Goal: Task Accomplishment & Management: Manage account settings

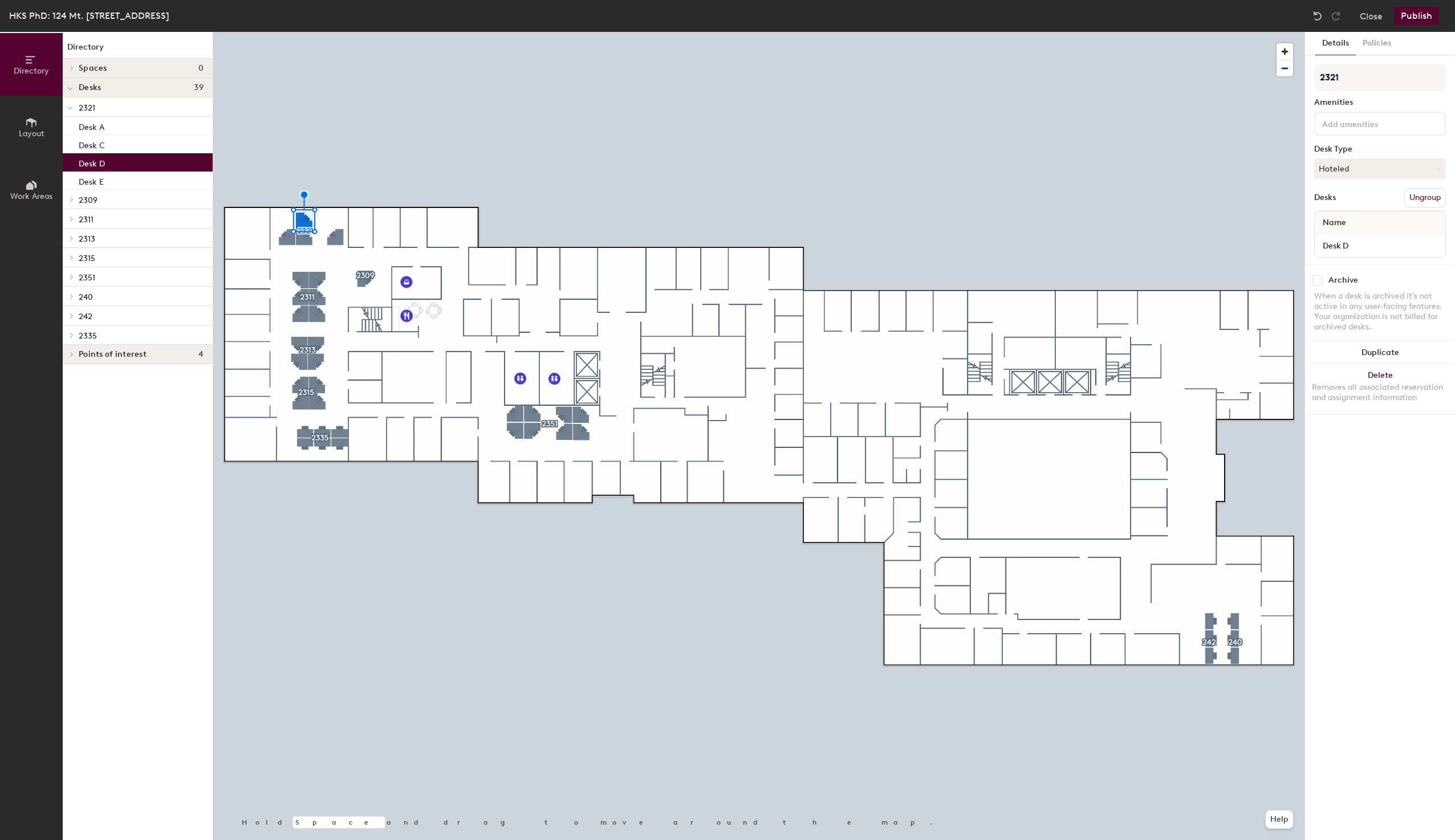
click at [1364, 125] on input at bounding box center [1371, 123] width 103 height 14
click at [1350, 218] on div "Monitor" at bounding box center [1445, 219] width 258 height 17
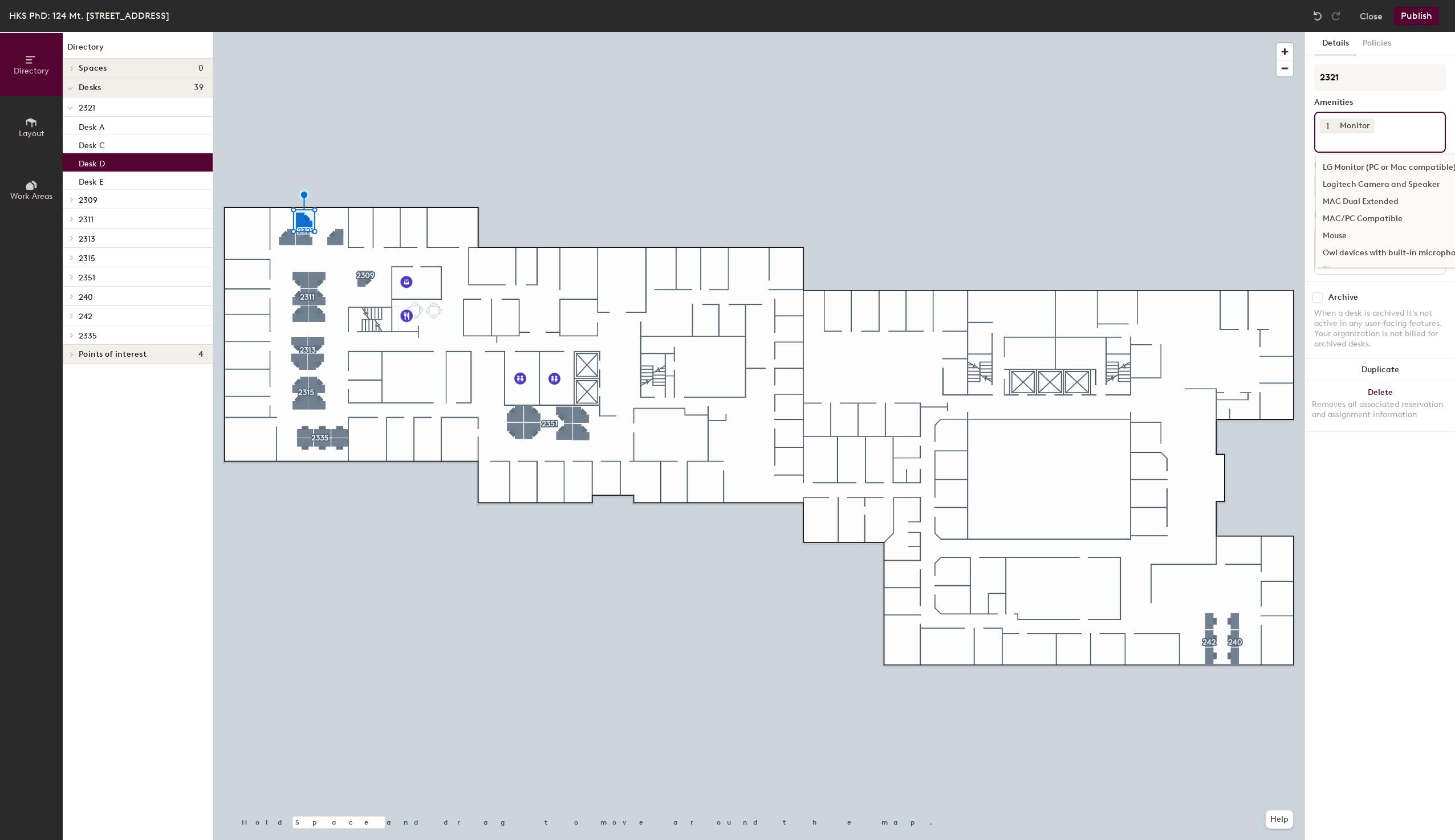
click at [1331, 144] on input at bounding box center [1371, 140] width 103 height 14
click at [1337, 235] on div "Mouse" at bounding box center [1445, 236] width 258 height 17
click at [1332, 171] on div "Keyboard" at bounding box center [1445, 173] width 258 height 17
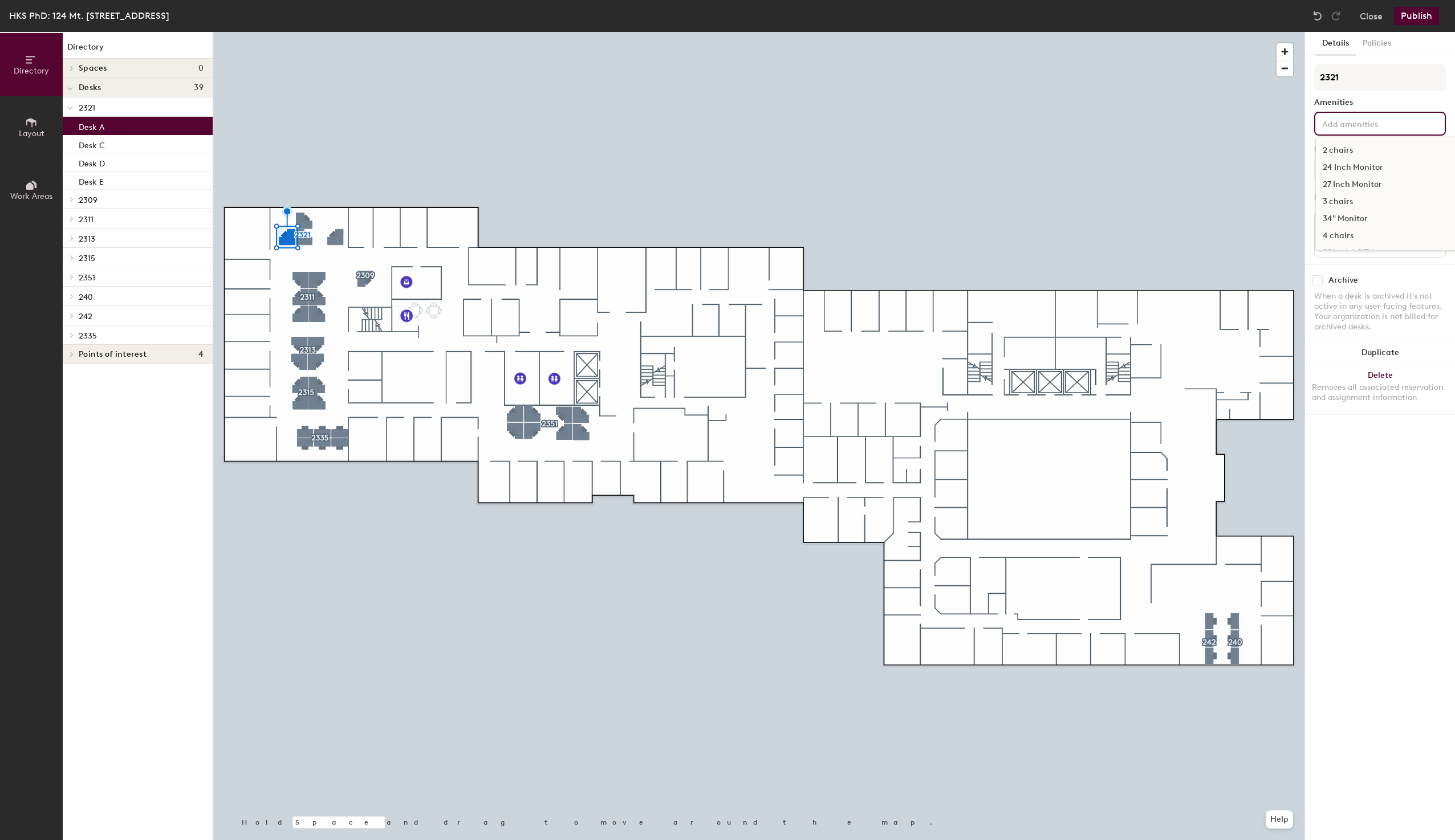
click at [1352, 120] on input at bounding box center [1371, 123] width 103 height 14
type input "monit"
click at [1346, 219] on div "Monitor" at bounding box center [1389, 220] width 147 height 17
type input "mouse"
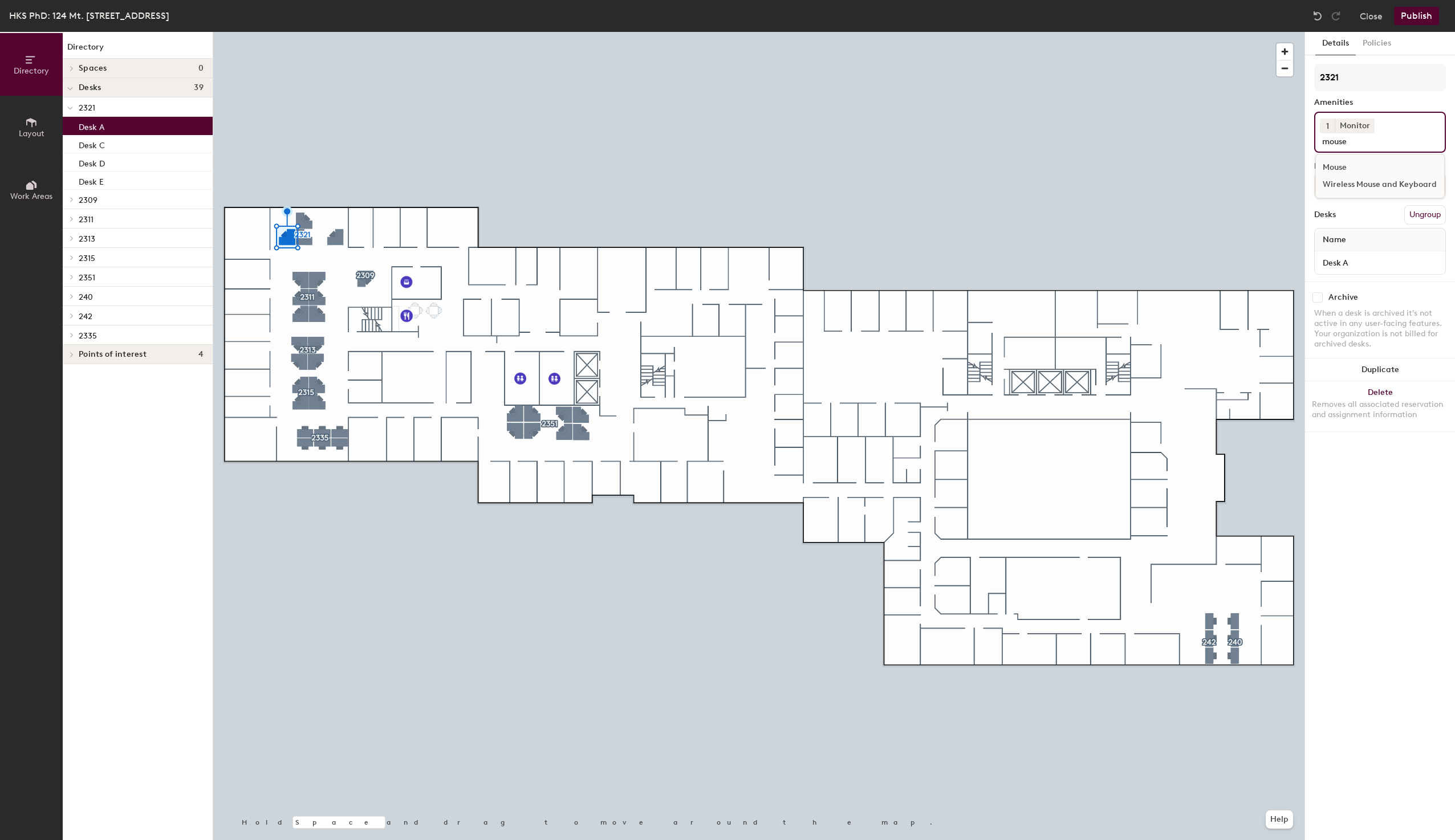
click at [1347, 170] on div "Mouse" at bounding box center [1379, 168] width 128 height 17
type input "key"
click at [1345, 183] on div "Keyboard" at bounding box center [1379, 184] width 128 height 17
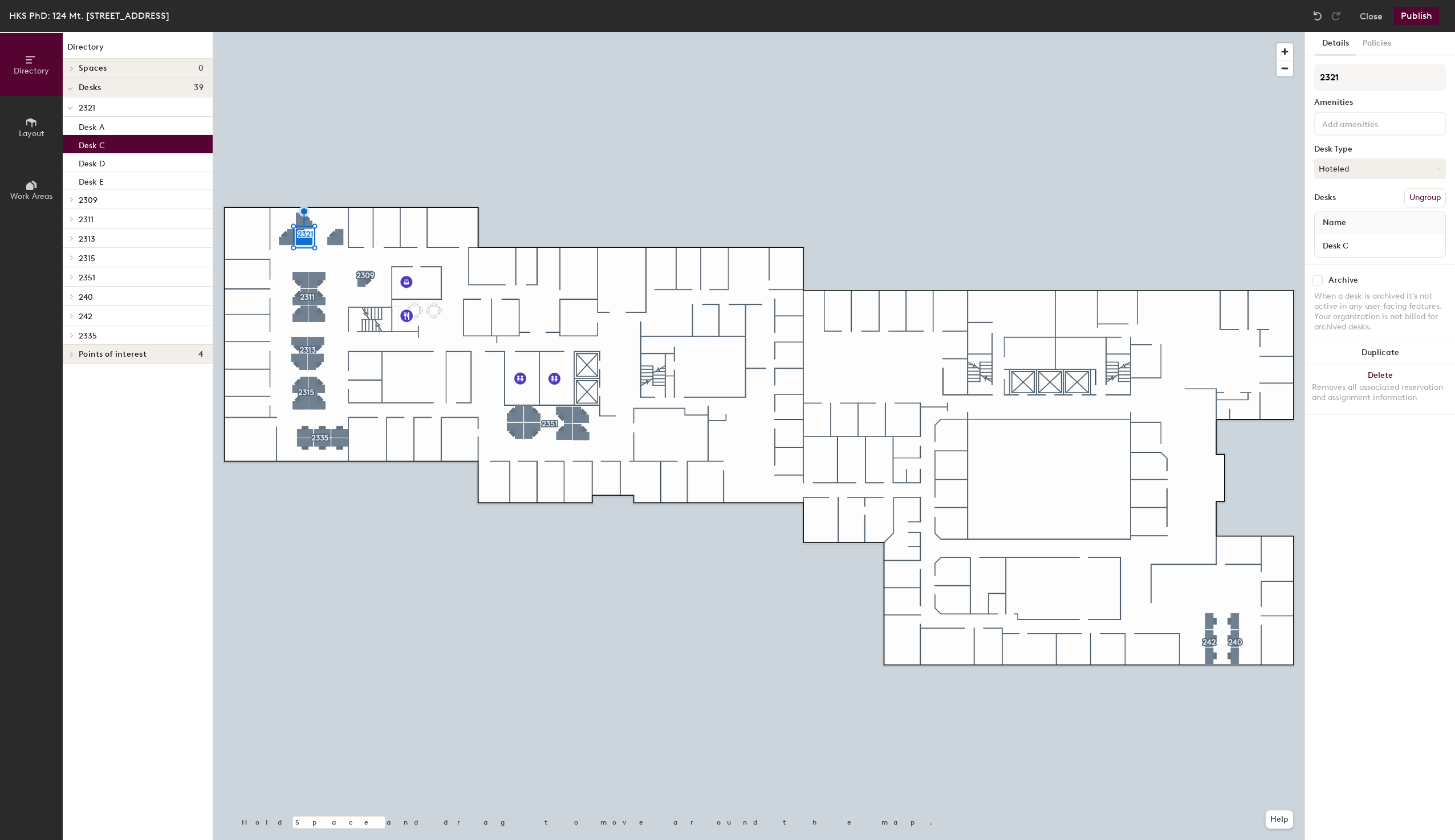
click at [1359, 127] on input at bounding box center [1371, 123] width 103 height 14
type input "M"
type input "monitor"
click at [1344, 218] on div "Monitor" at bounding box center [1389, 220] width 147 height 17
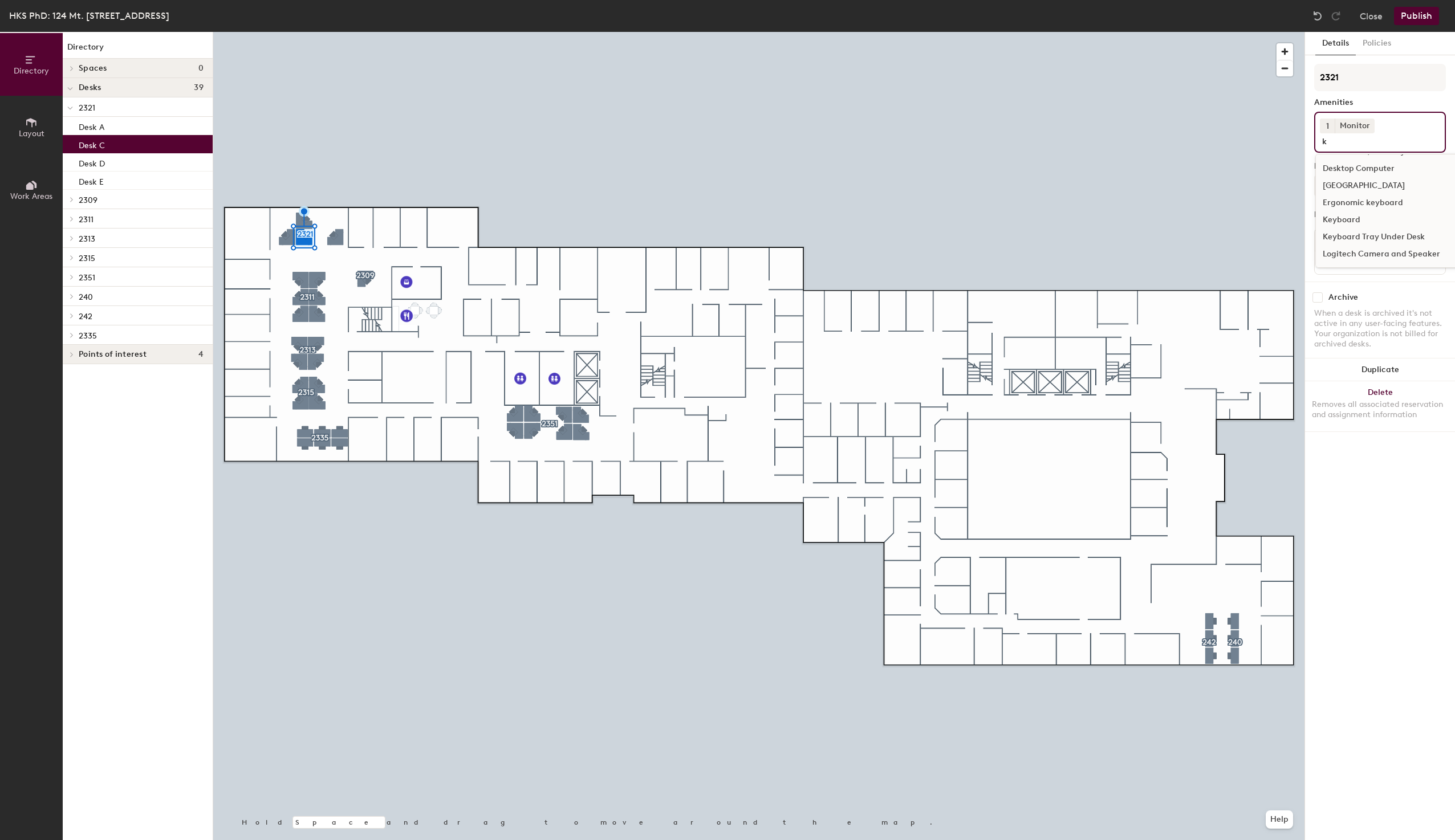
scroll to position [0, 0]
type input "key"
click at [1349, 180] on div "Keyboard" at bounding box center [1379, 184] width 128 height 17
type input "mouse"
click at [1338, 176] on div "Mouse" at bounding box center [1379, 184] width 128 height 17
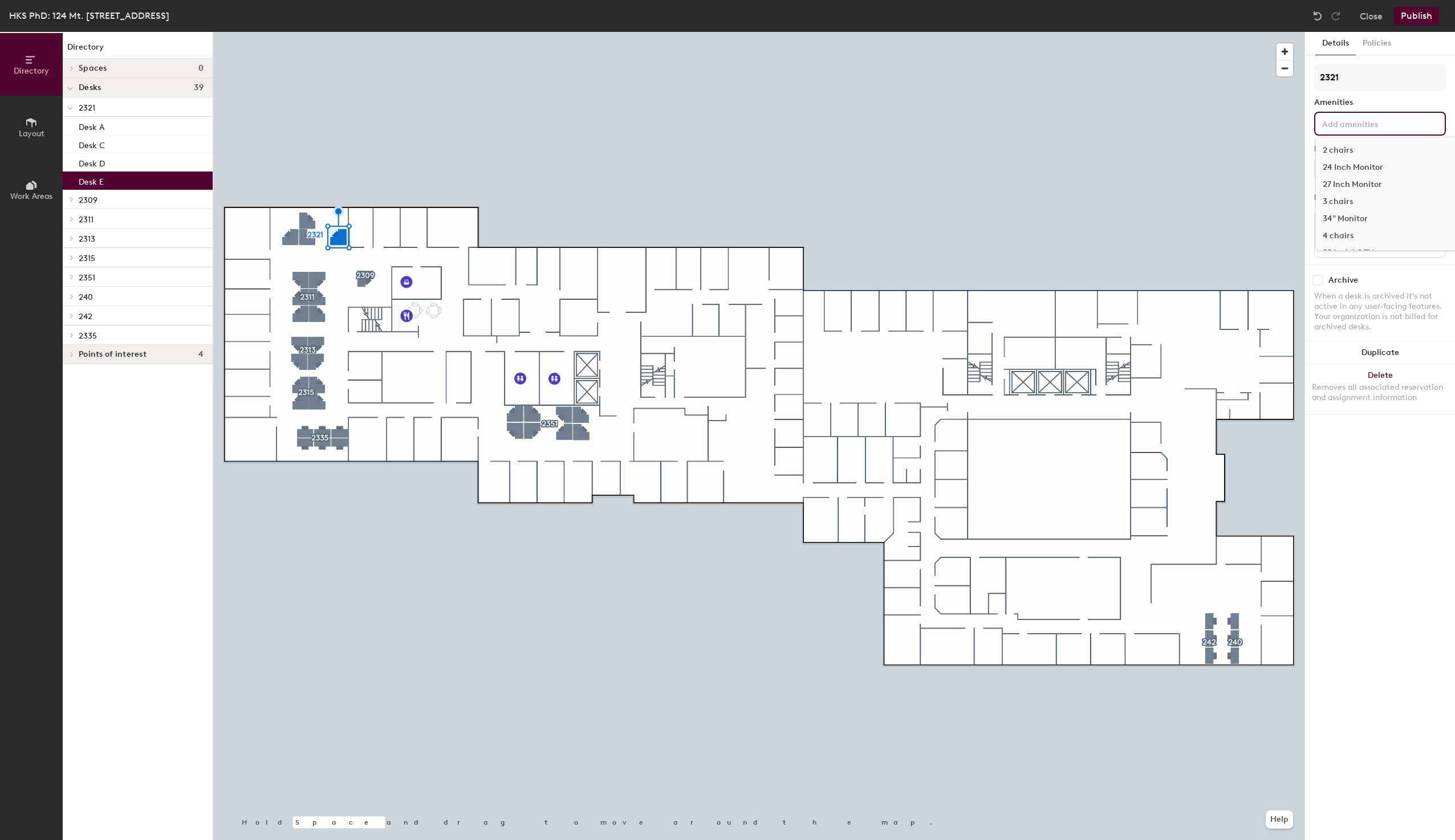
click at [1343, 121] on input at bounding box center [1371, 123] width 103 height 14
click at [1293, 124] on div "Directory Layout Work Areas Directory Spaces 0 Desks 39 2321 Desk A Desk C Desk…" at bounding box center [727, 436] width 1455 height 808
type input "Monitor"
click at [1344, 218] on div "Monitor" at bounding box center [1389, 220] width 147 height 17
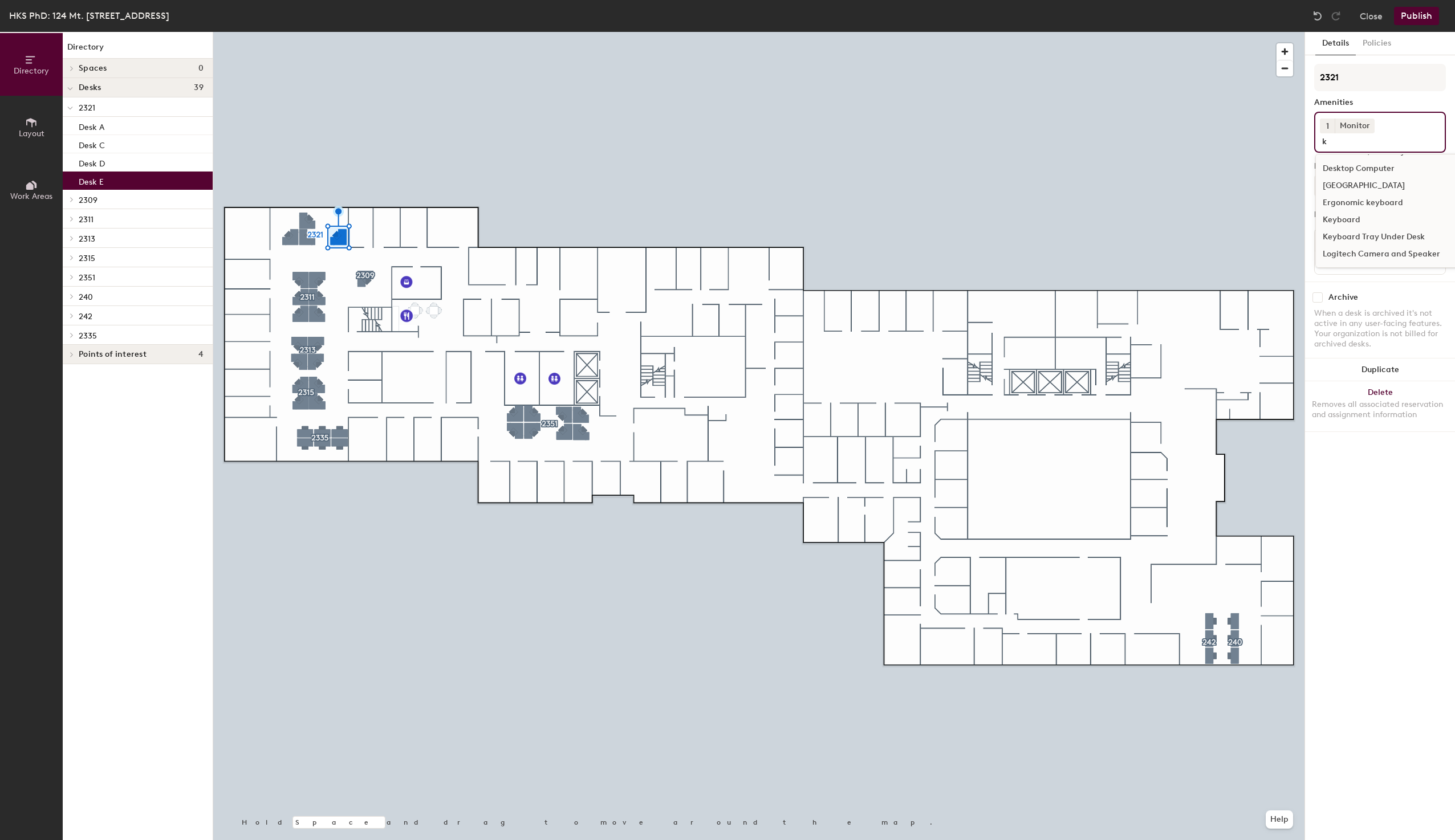
scroll to position [0, 0]
type input "key"
click at [1348, 183] on div "Keyboard" at bounding box center [1379, 184] width 128 height 17
type input "mouse"
click at [1335, 176] on div "Mouse" at bounding box center [1379, 184] width 128 height 17
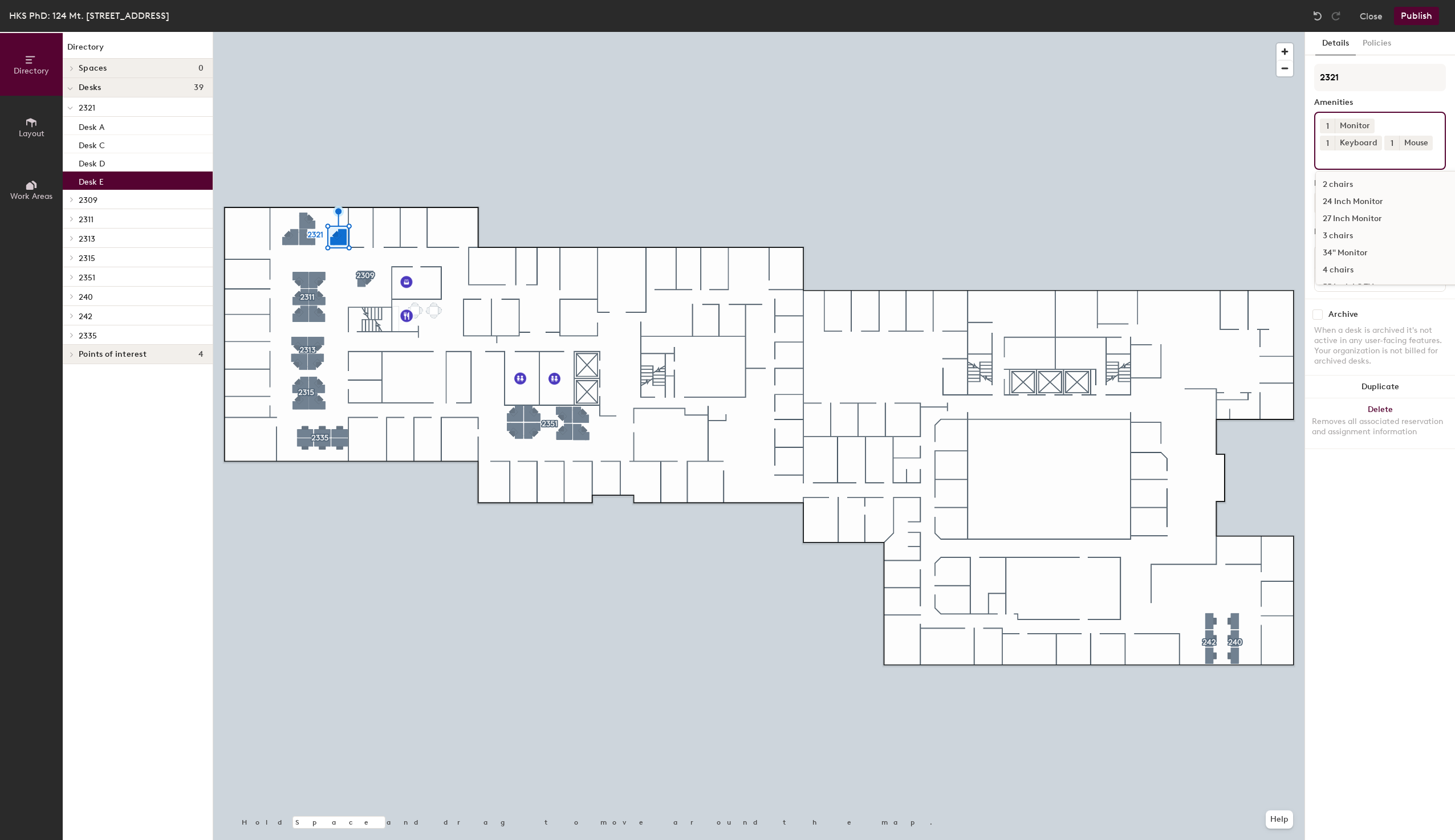
click at [1158, 32] on div at bounding box center [759, 32] width 1091 height 0
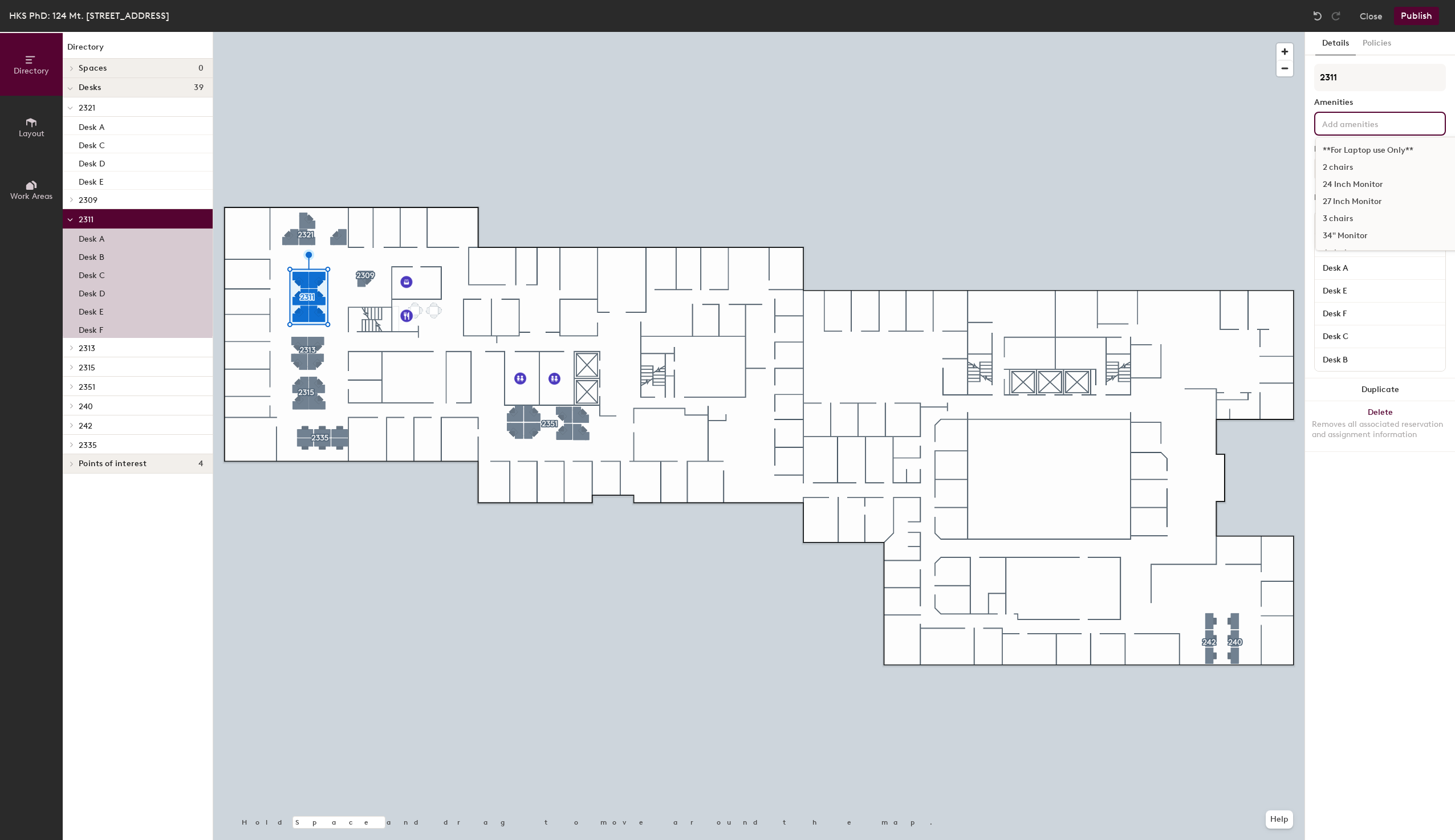
click at [1347, 121] on input at bounding box center [1371, 123] width 103 height 14
type input "Monitor"
click at [1337, 221] on div "Monitor" at bounding box center [1389, 220] width 147 height 17
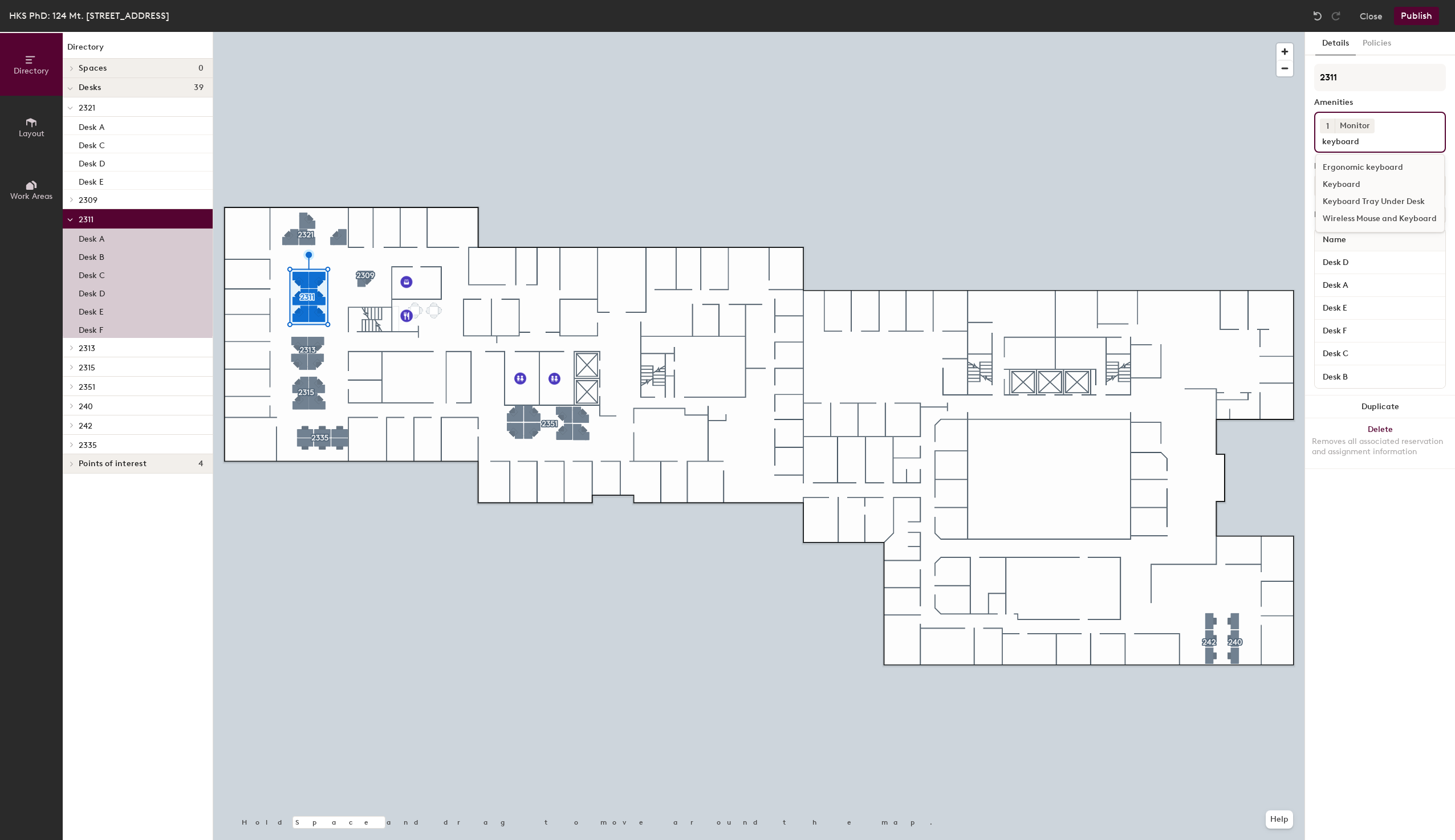
type input "keyboard"
click at [1338, 189] on div "Keyboard" at bounding box center [1379, 184] width 128 height 17
type input "mouse"
click at [1338, 176] on div "Mouse" at bounding box center [1379, 184] width 128 height 17
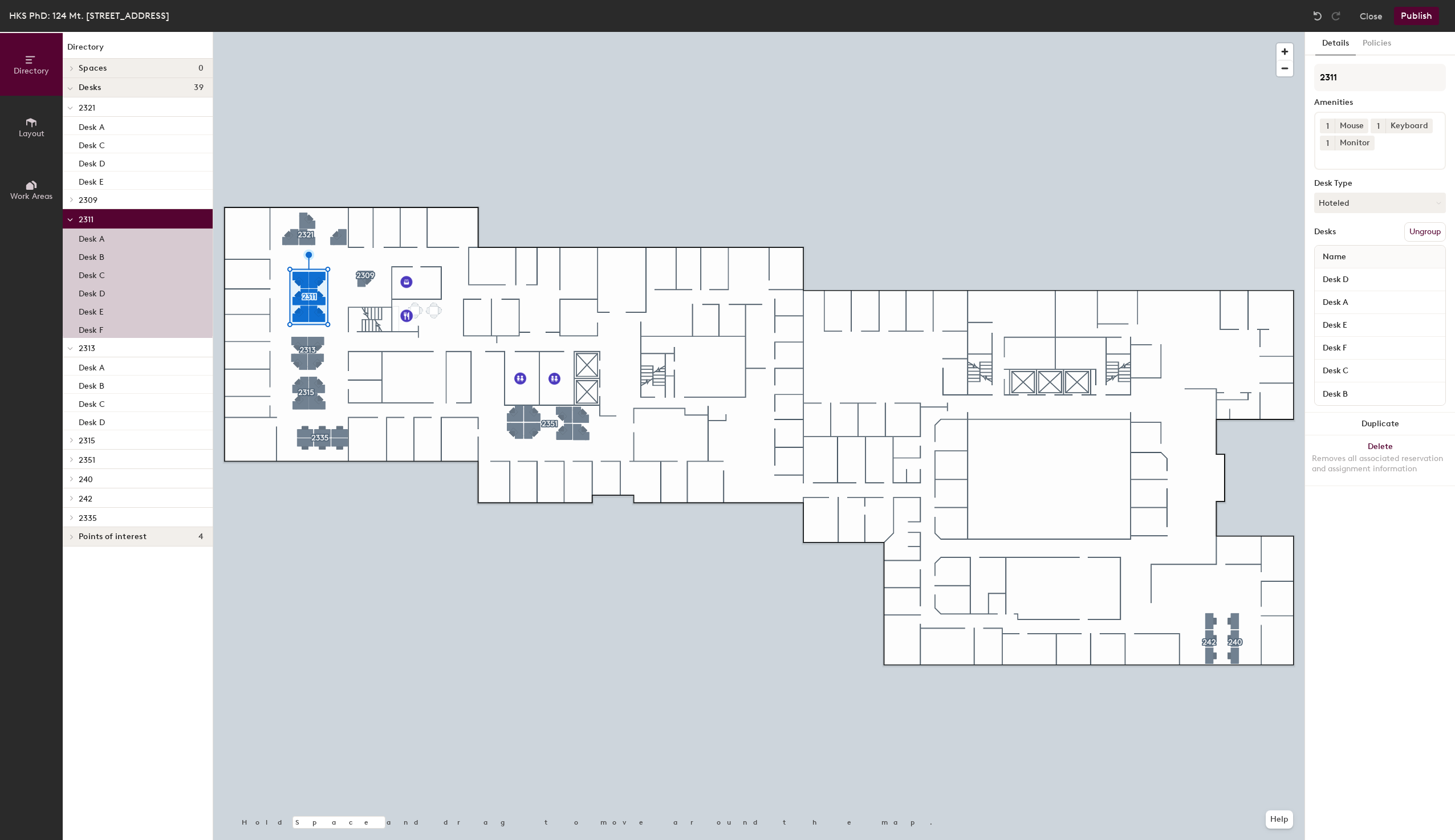
click at [84, 241] on p "Desk A" at bounding box center [91, 237] width 26 height 13
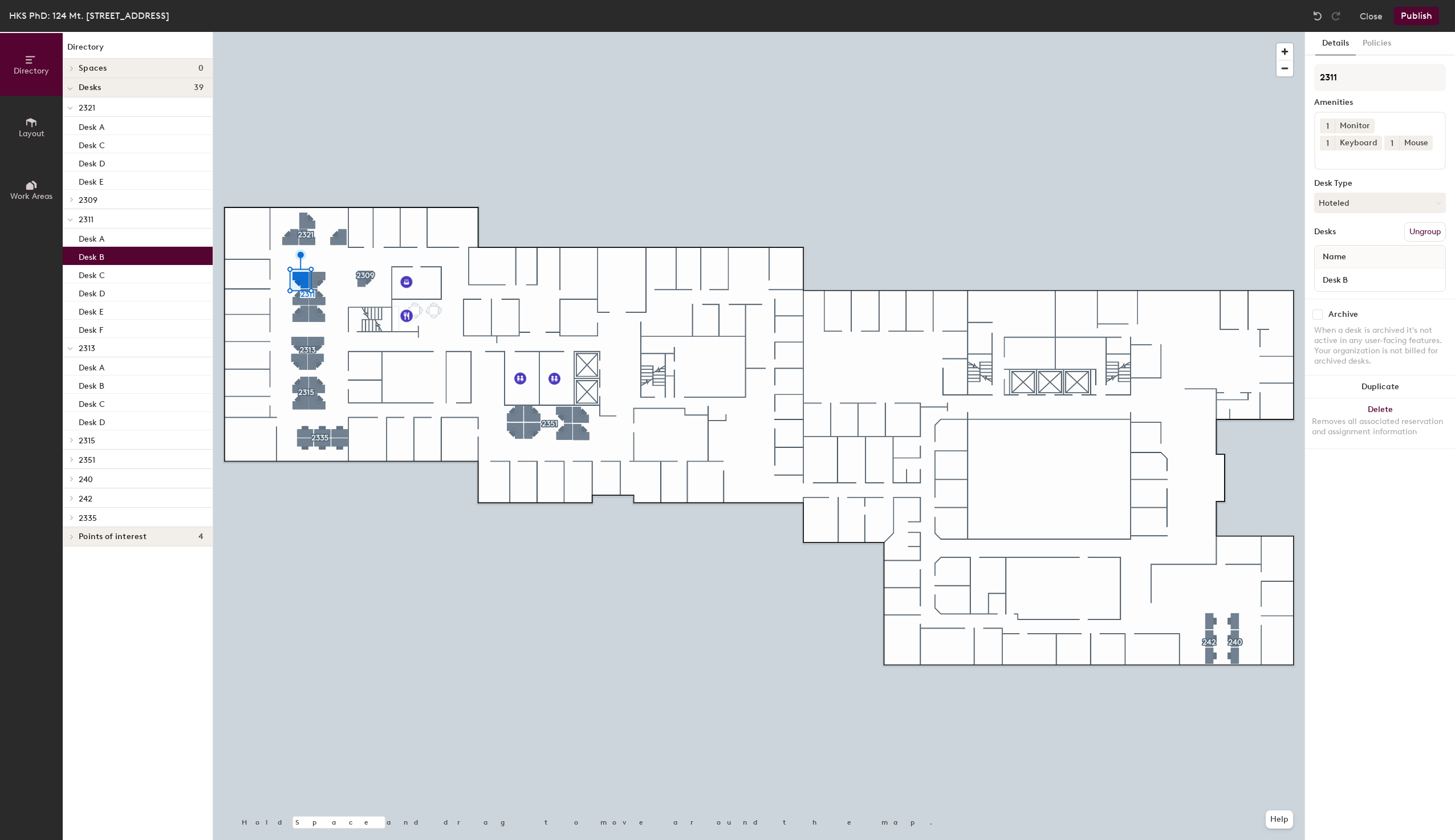
click at [85, 257] on p "Desk B" at bounding box center [91, 256] width 26 height 13
click at [85, 273] on p "Desk C" at bounding box center [92, 274] width 26 height 13
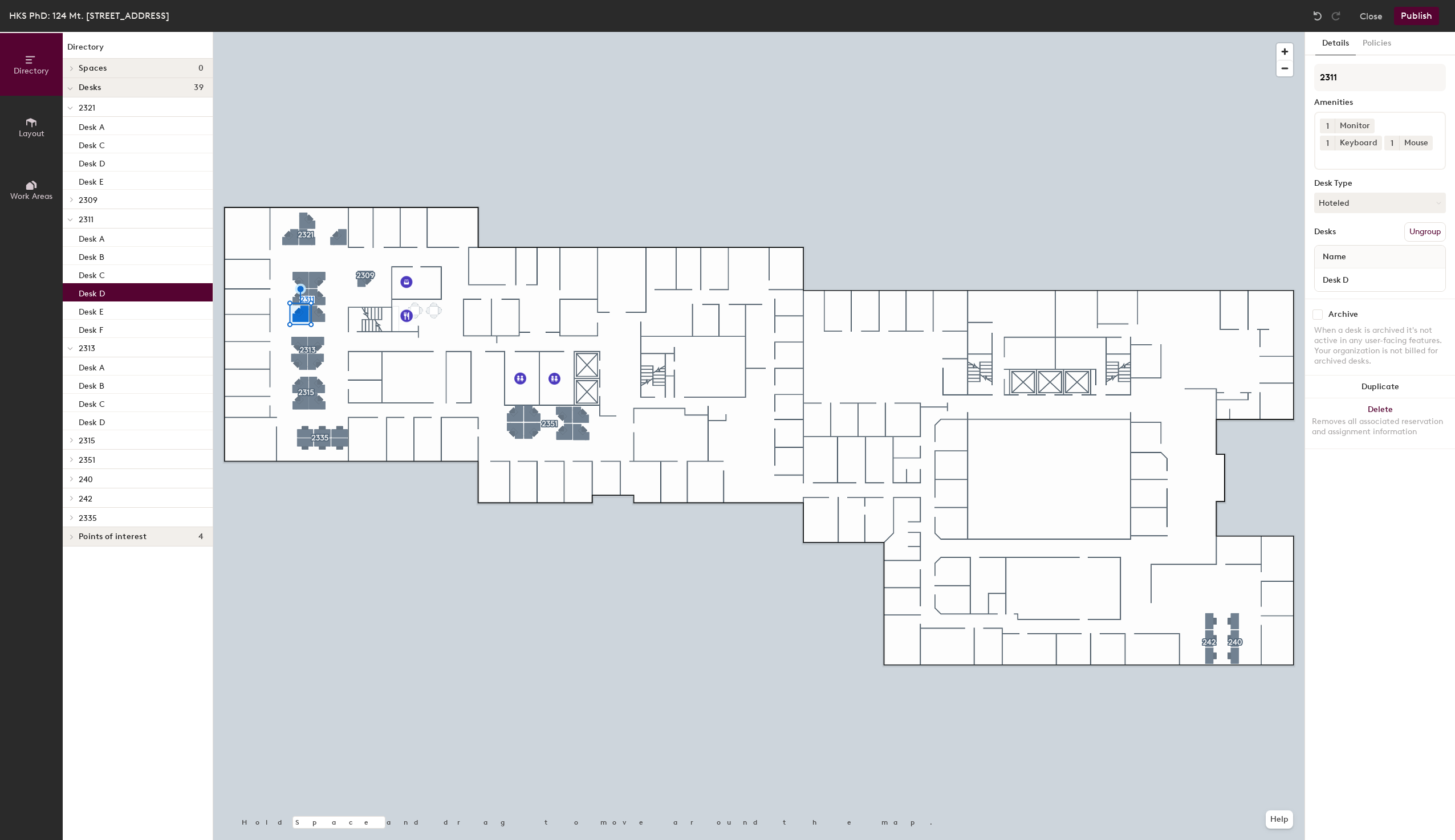
click at [91, 294] on p "Desk D" at bounding box center [92, 292] width 26 height 13
click at [91, 312] on p "Desk E" at bounding box center [91, 311] width 25 height 13
click at [91, 334] on p "Desk F" at bounding box center [91, 329] width 25 height 13
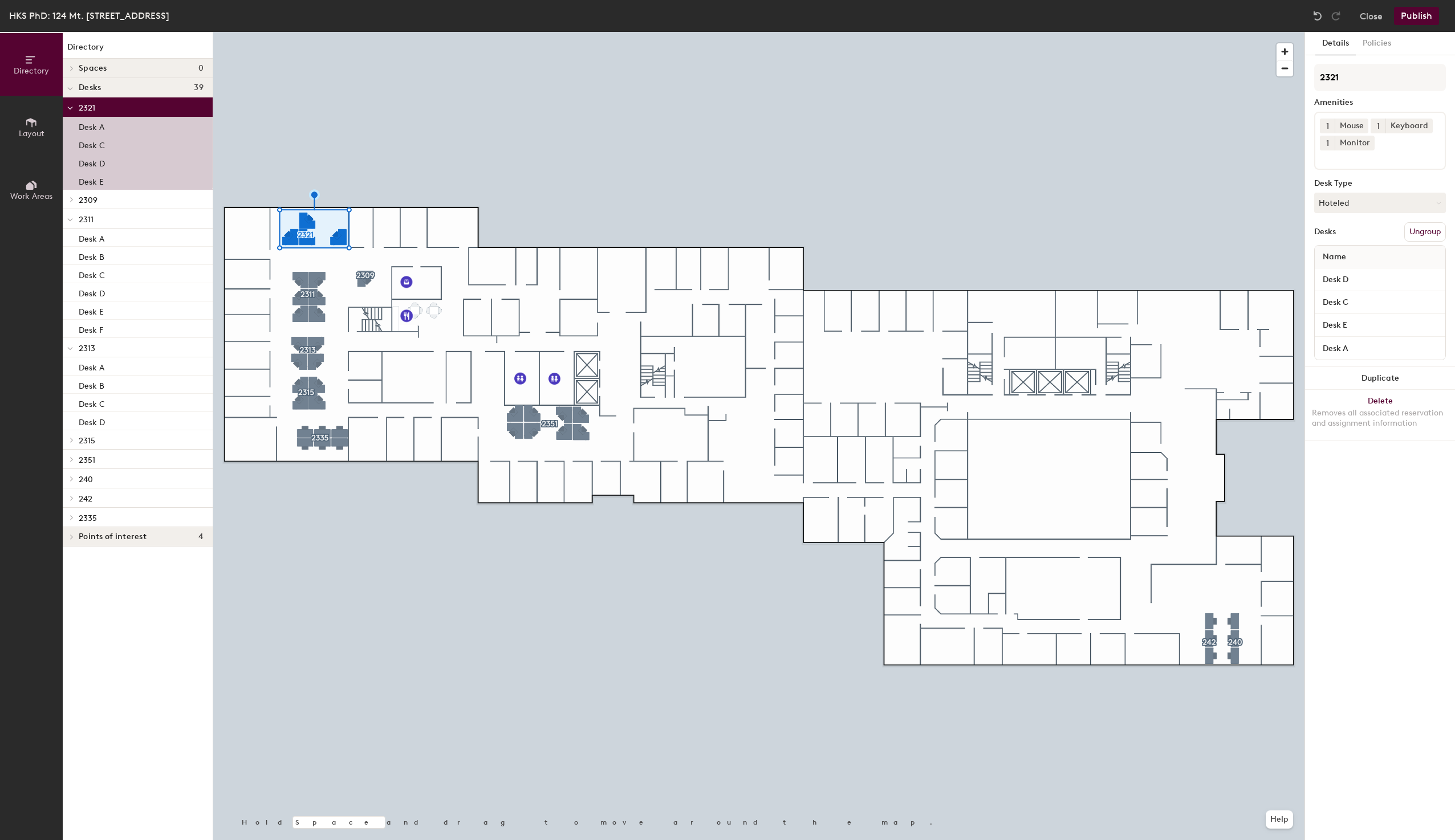
click at [100, 124] on p "Desk A" at bounding box center [91, 126] width 26 height 13
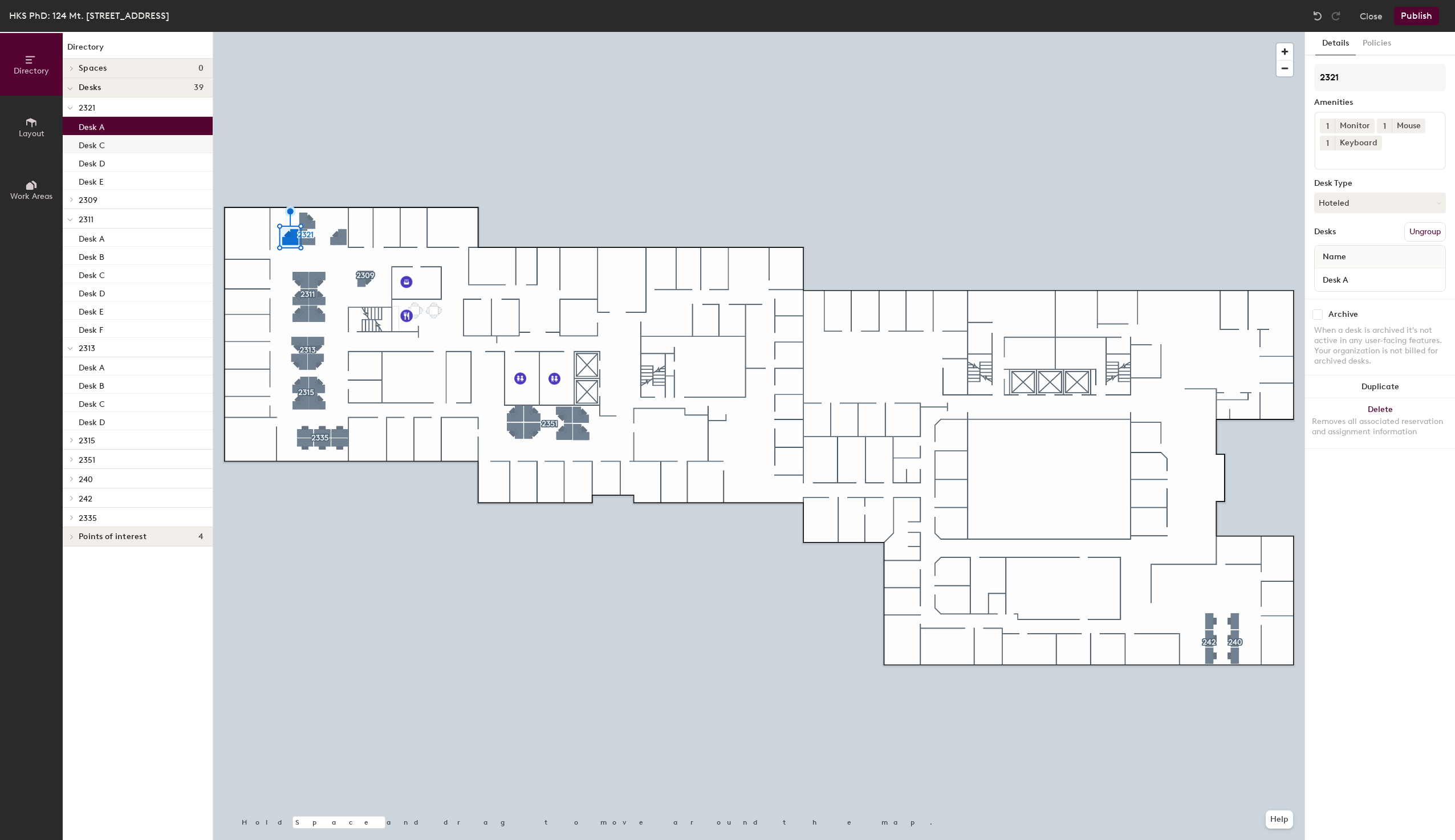
click at [101, 148] on p "Desk C" at bounding box center [92, 144] width 26 height 13
click at [100, 165] on p "Desk D" at bounding box center [92, 162] width 26 height 13
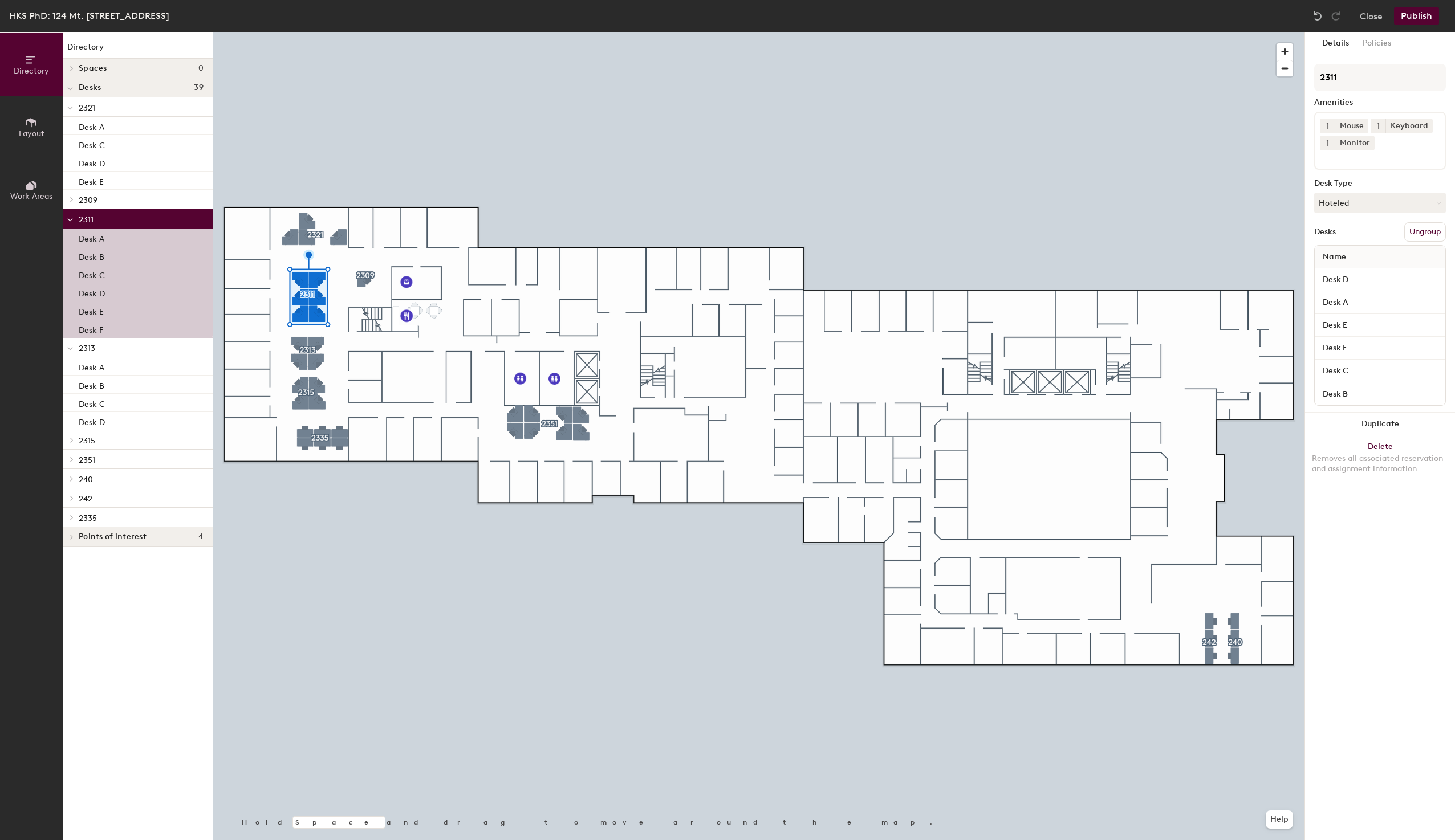
click at [111, 242] on div "Desk A" at bounding box center [137, 237] width 150 height 18
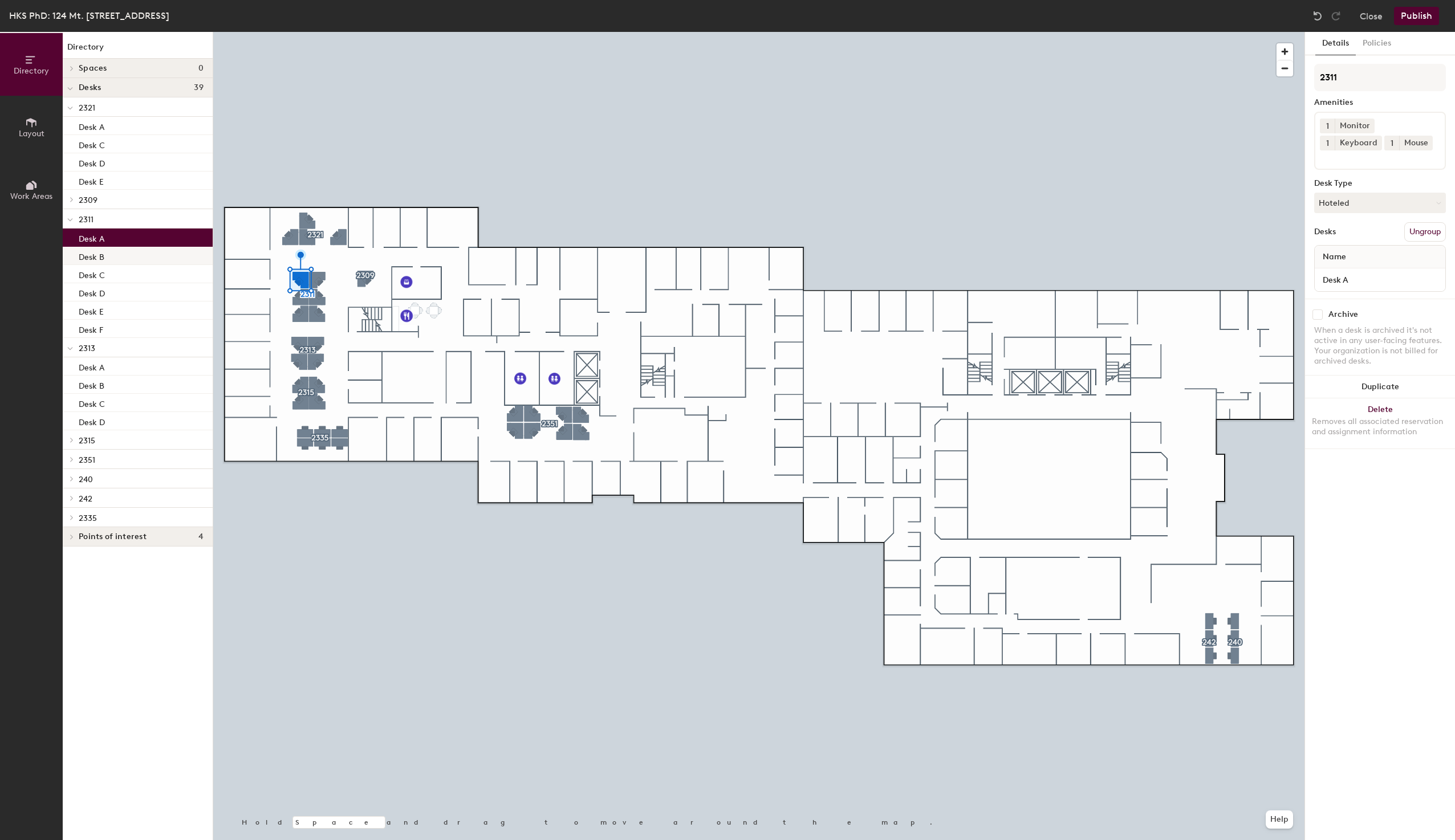
click at [109, 261] on div "Desk B" at bounding box center [137, 256] width 150 height 18
click at [108, 279] on div "Desk C" at bounding box center [137, 274] width 150 height 18
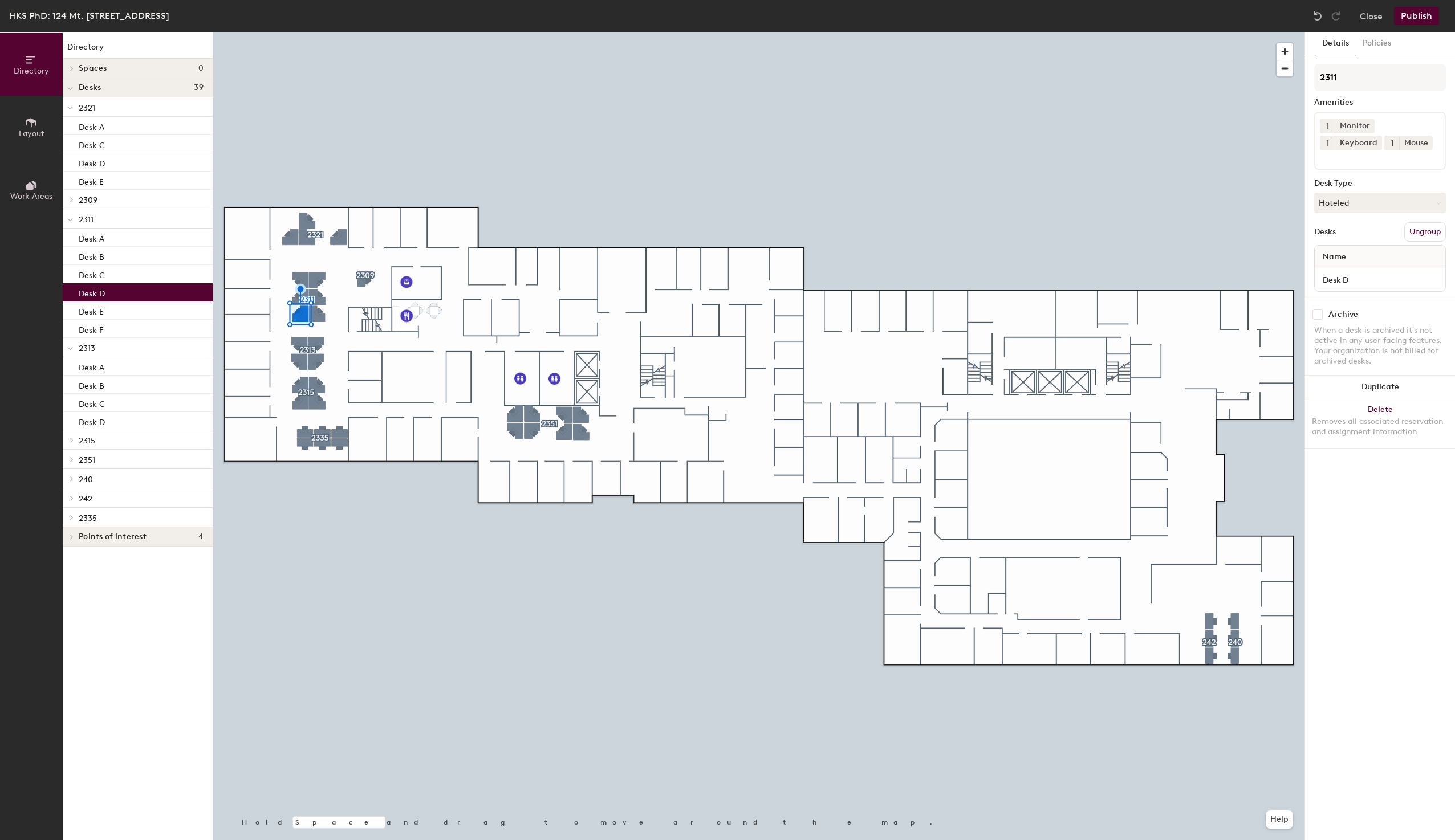
click at [109, 296] on div "Desk D" at bounding box center [137, 292] width 150 height 18
click at [109, 311] on div "Desk E" at bounding box center [137, 311] width 150 height 18
click at [109, 328] on div "Desk F" at bounding box center [137, 329] width 150 height 18
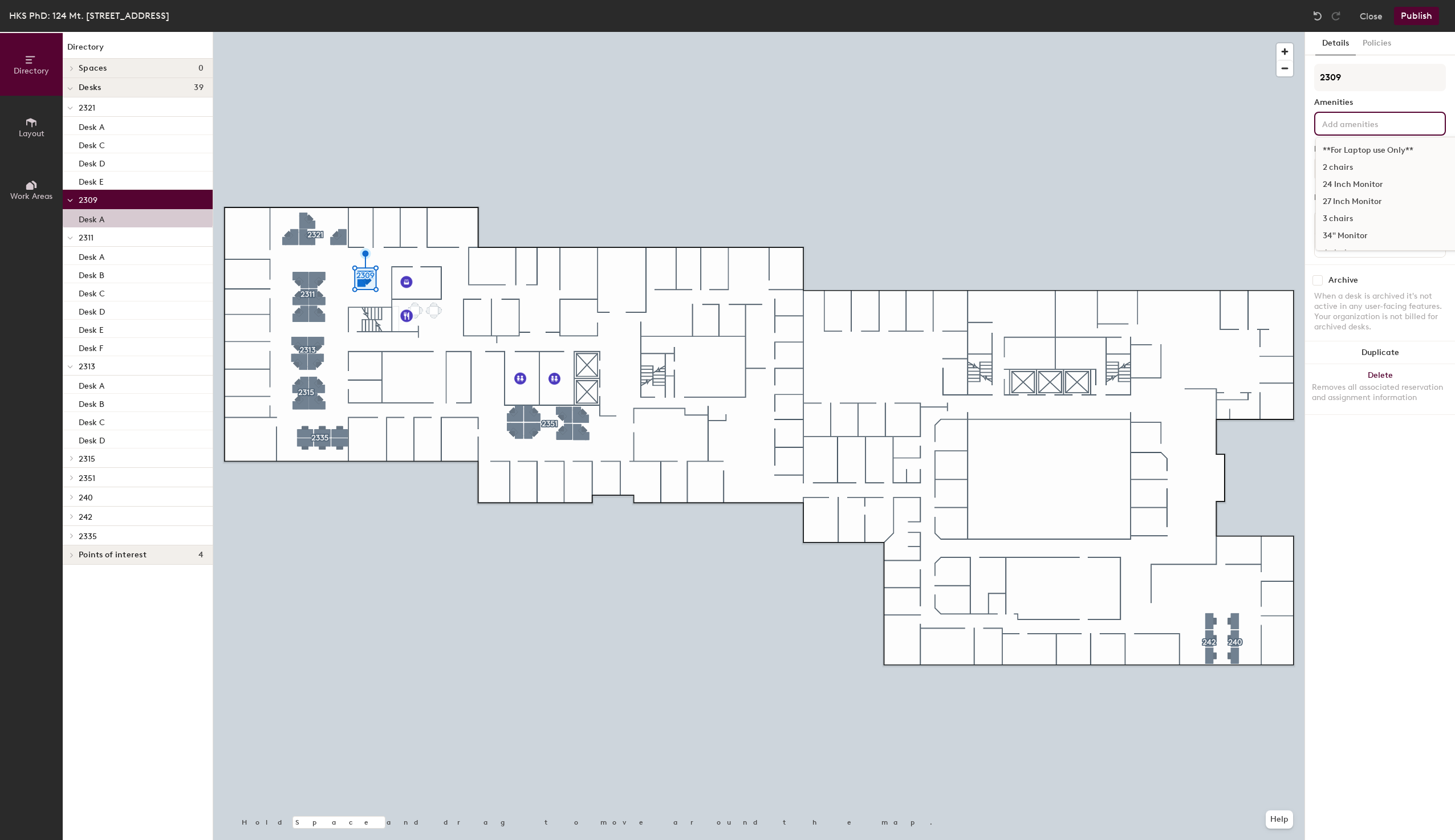
click at [1337, 124] on input at bounding box center [1371, 123] width 103 height 14
type input "Monitor"
click at [1332, 222] on div "Monitor" at bounding box center [1389, 220] width 147 height 17
type input "keyb"
click at [1347, 184] on div "Keyboard" at bounding box center [1379, 184] width 128 height 17
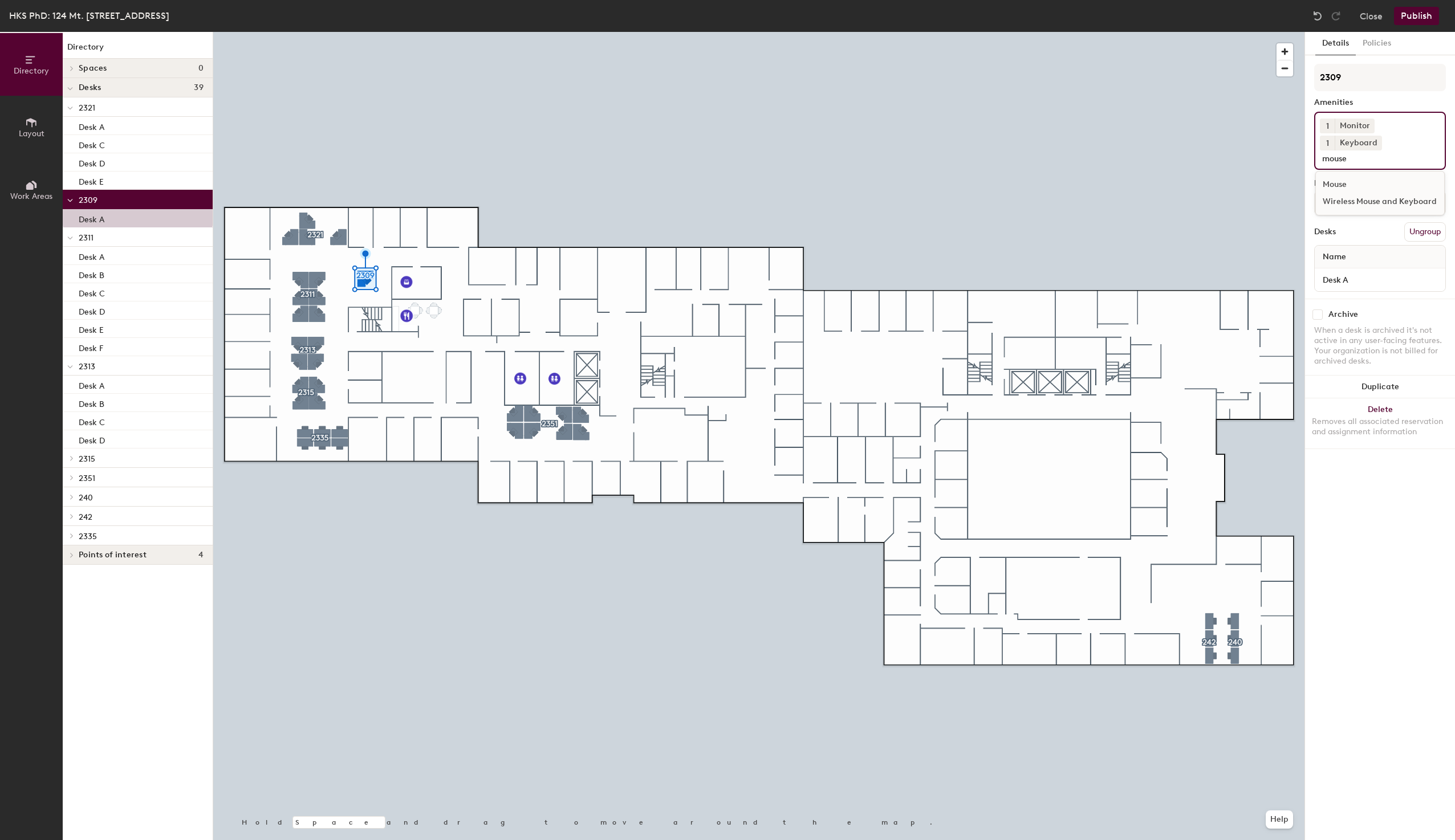
type input "mouse"
click at [1339, 176] on div "Mouse" at bounding box center [1379, 184] width 128 height 17
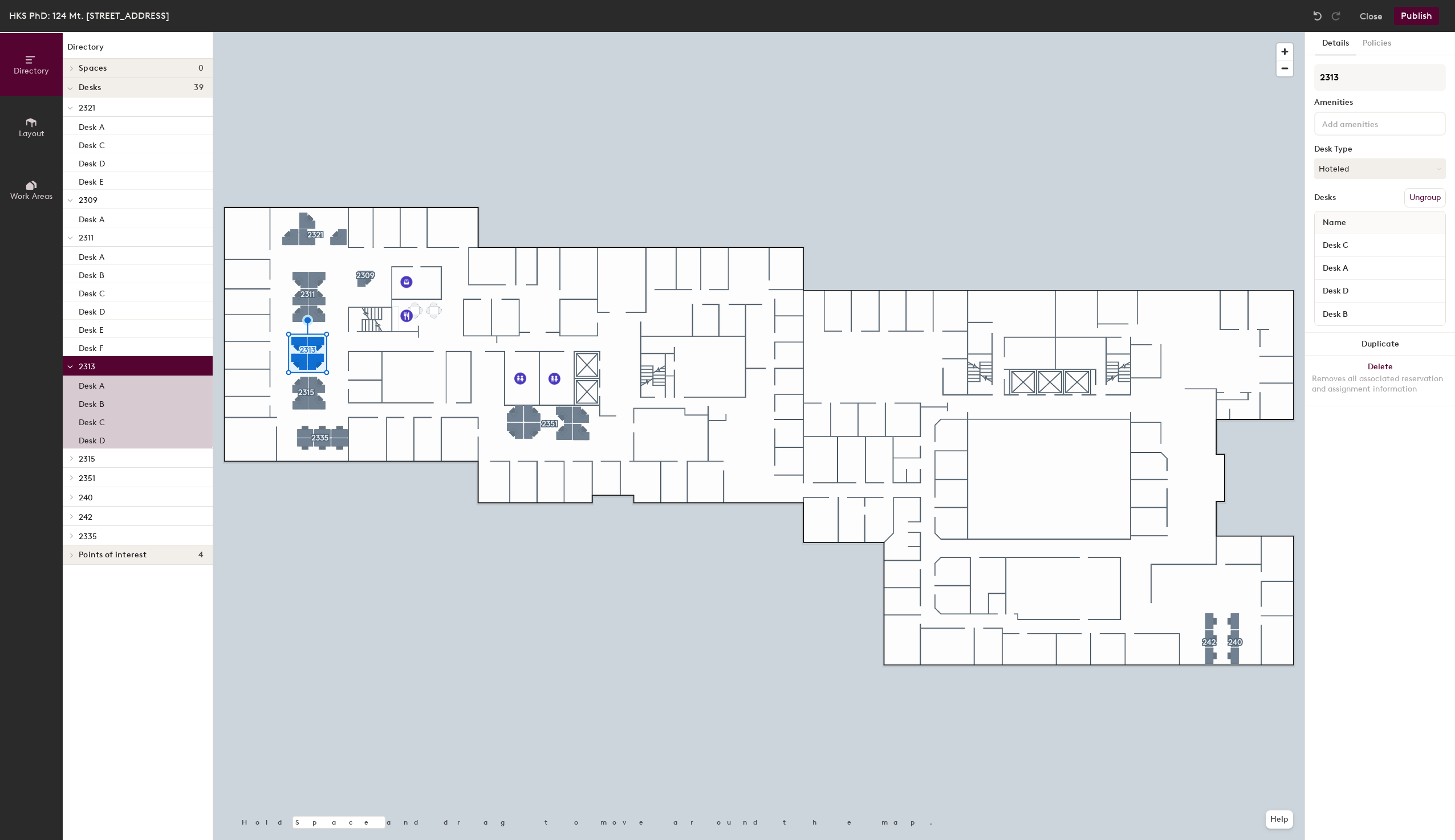
click at [1344, 124] on input at bounding box center [1371, 123] width 103 height 14
type input "Monitor"
click at [1344, 218] on div "Monitor" at bounding box center [1389, 220] width 147 height 17
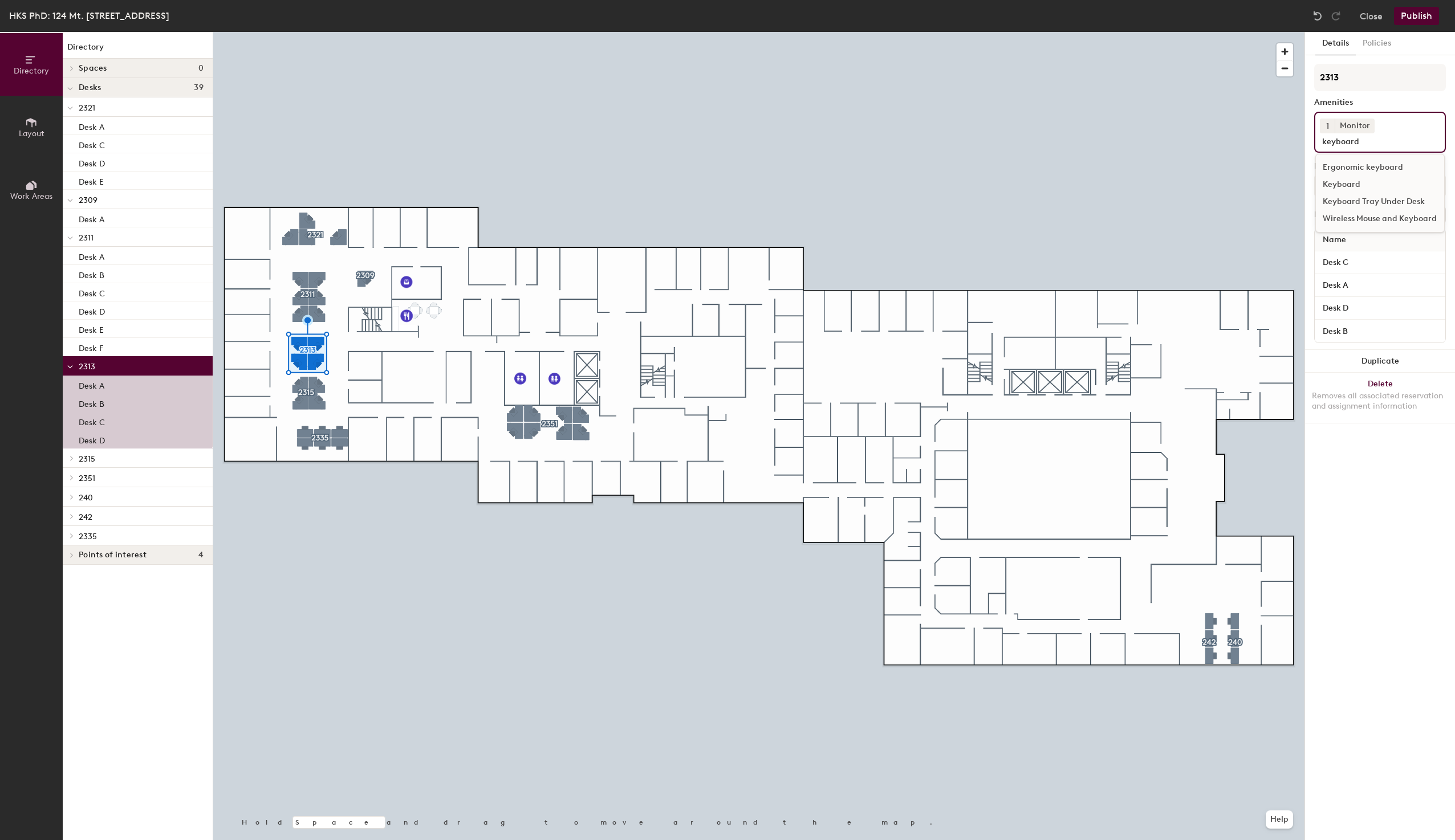
type input "keyboard"
click at [1330, 190] on div "Keyboard" at bounding box center [1379, 184] width 128 height 17
type input "mouse"
click at [1340, 176] on div "Mouse" at bounding box center [1379, 184] width 128 height 17
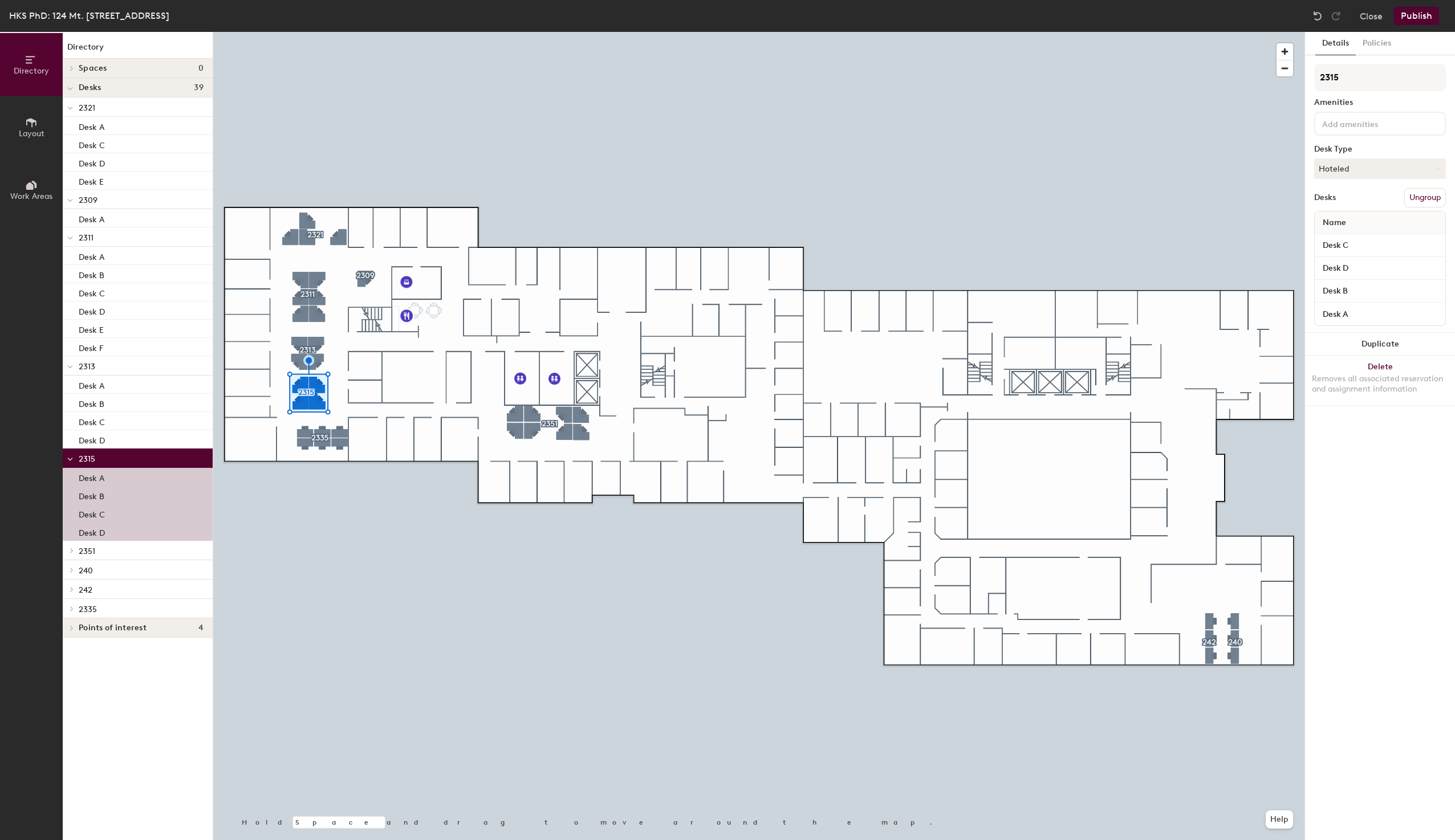
click at [1341, 127] on input at bounding box center [1371, 123] width 103 height 14
type input "Monitor"
click at [1349, 221] on div "Monitor" at bounding box center [1389, 220] width 147 height 17
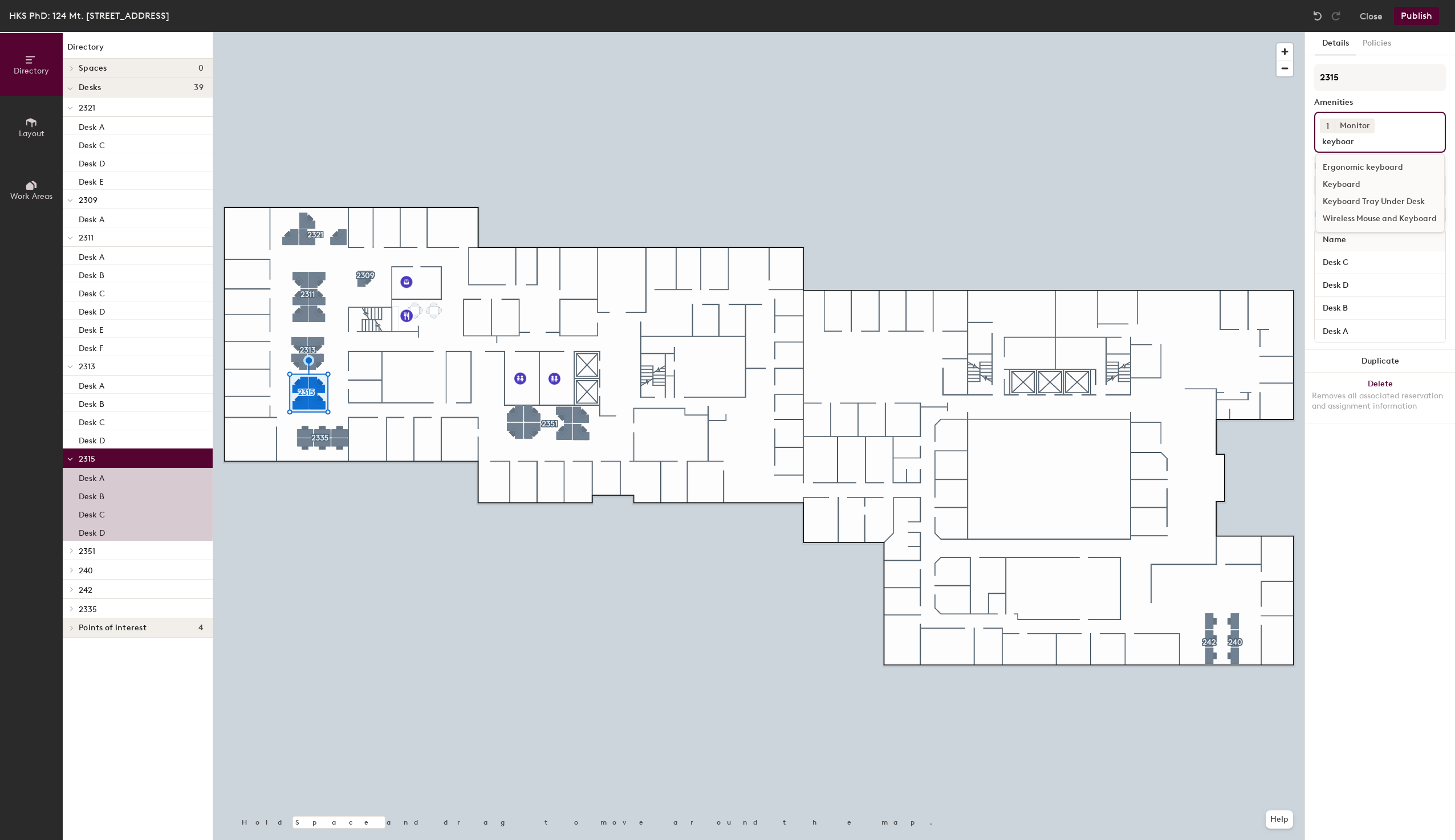
type input "keyboar"
click at [1342, 183] on div "Keyboard" at bounding box center [1379, 184] width 128 height 17
type input "mouse"
click at [1341, 176] on div "Mouse" at bounding box center [1379, 184] width 128 height 17
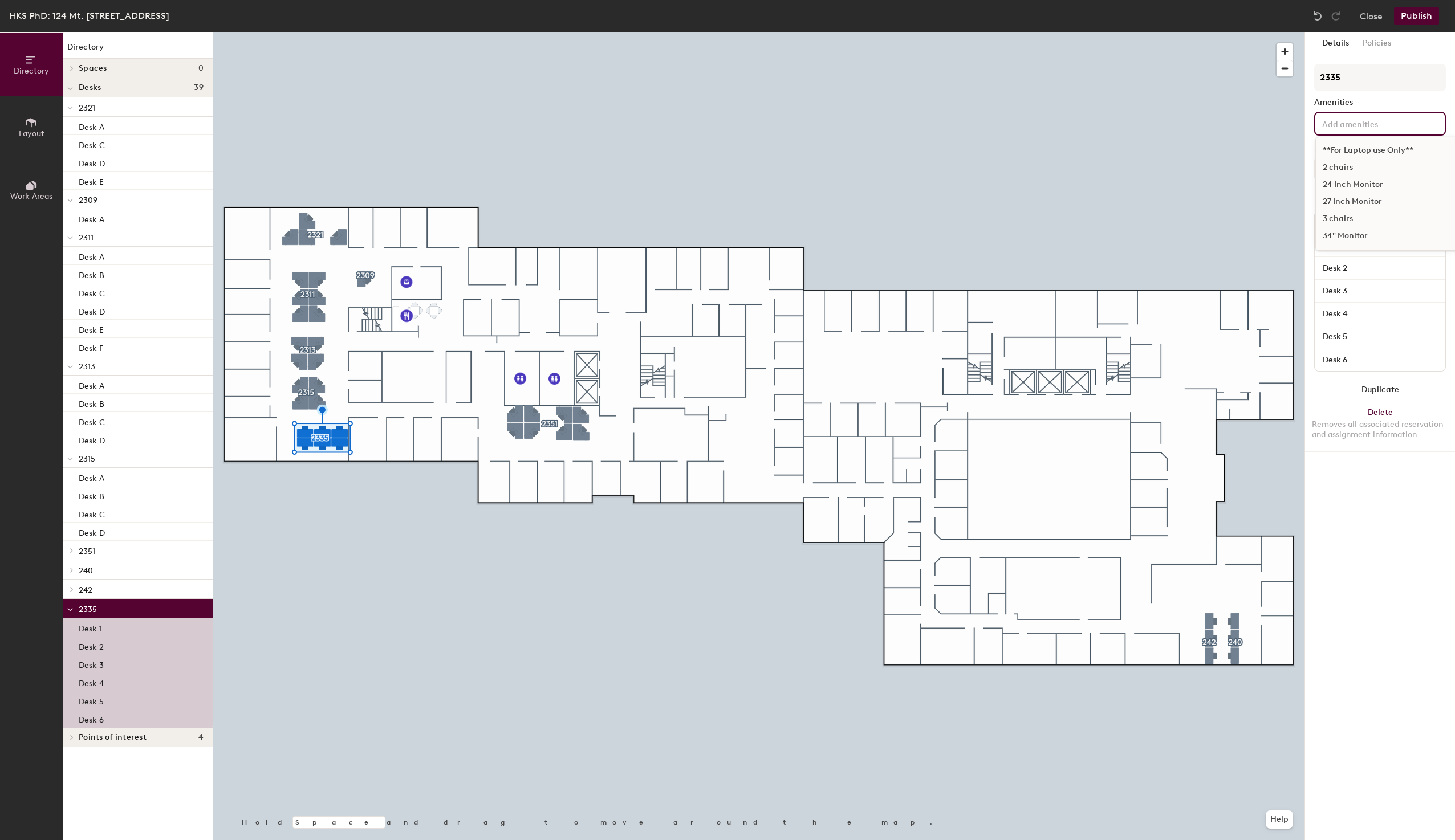
click at [1366, 126] on input at bounding box center [1371, 123] width 103 height 14
type input "monitor"
click at [1345, 217] on div "Monitor" at bounding box center [1389, 220] width 147 height 17
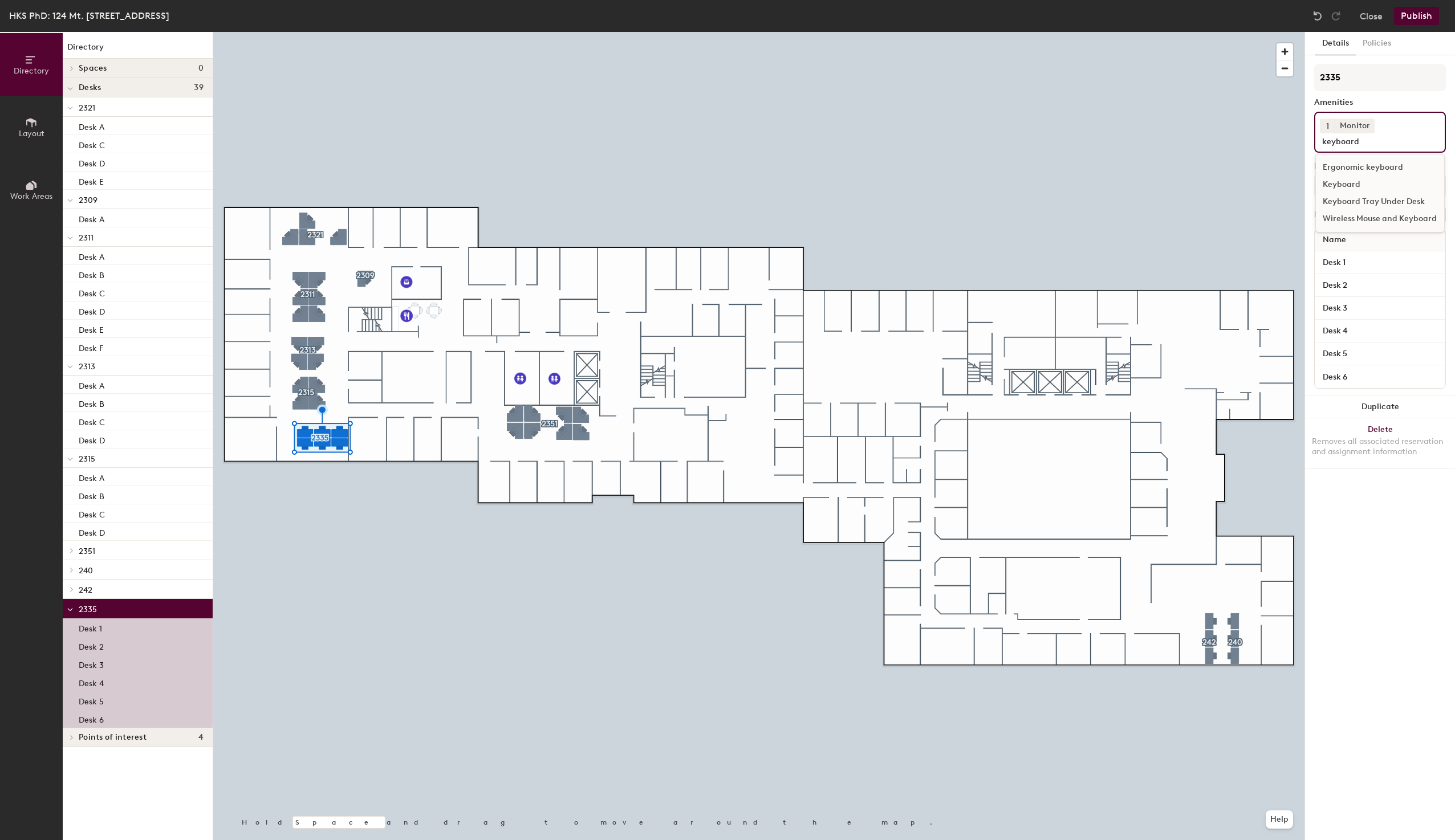
type input "keyboard"
click at [1340, 189] on div "Keyboard" at bounding box center [1379, 184] width 128 height 17
type input "mouse"
click at [1337, 176] on div "Mouse" at bounding box center [1379, 184] width 128 height 17
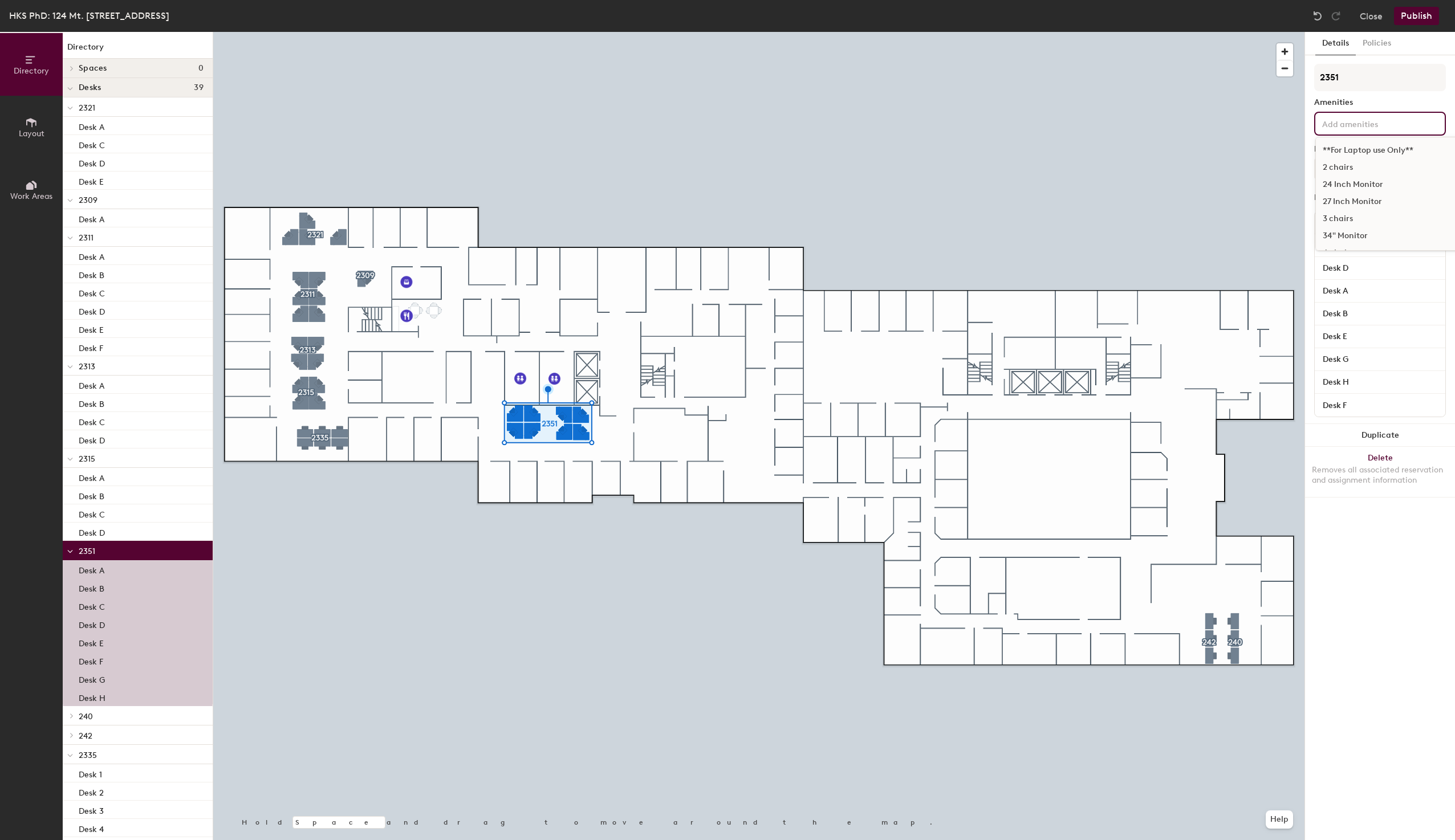
click at [1342, 127] on input at bounding box center [1371, 123] width 103 height 14
type input "monitor"
click at [1342, 216] on div "Monitor" at bounding box center [1389, 220] width 147 height 17
type input "key"
click at [1348, 183] on div "Keyboard" at bounding box center [1379, 184] width 128 height 17
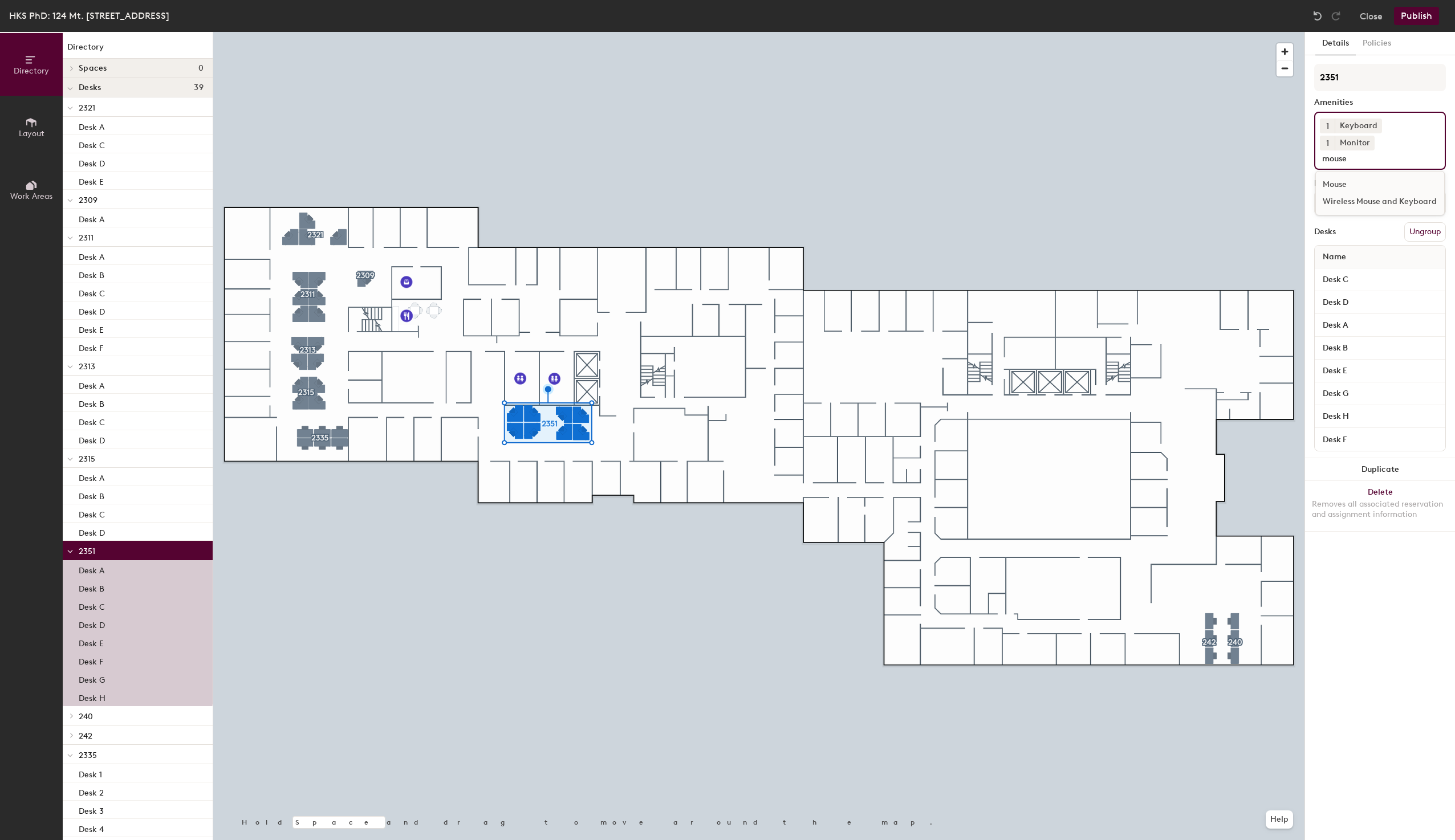
type input "mouse"
click at [1346, 176] on div "Mouse" at bounding box center [1379, 184] width 128 height 17
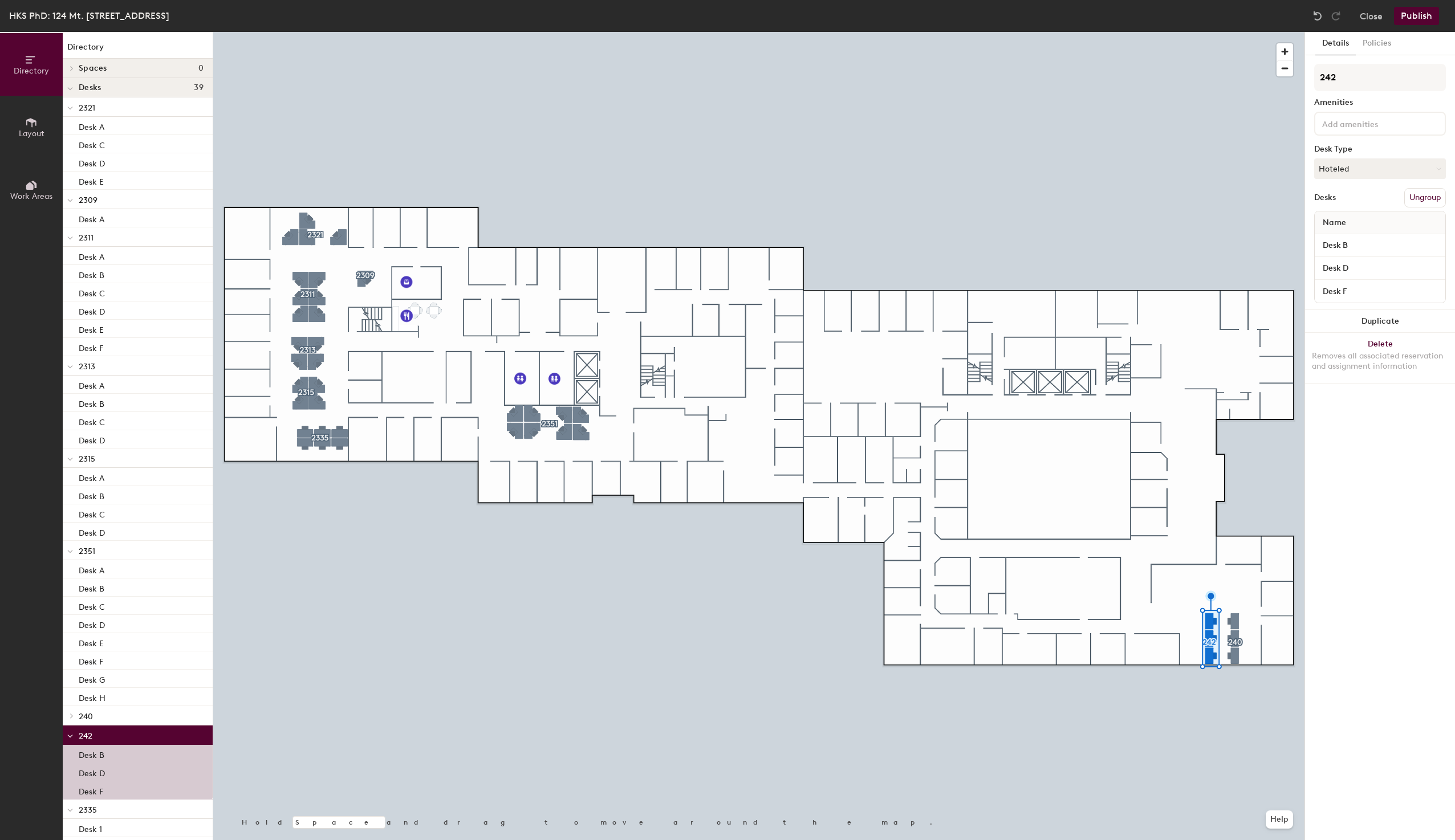
click at [1341, 127] on input at bounding box center [1371, 123] width 103 height 14
type input "monitor"
click at [1350, 219] on div "Monitor" at bounding box center [1389, 220] width 147 height 17
type input "keyboard"
click at [1344, 187] on div "Keyboard" at bounding box center [1379, 184] width 128 height 17
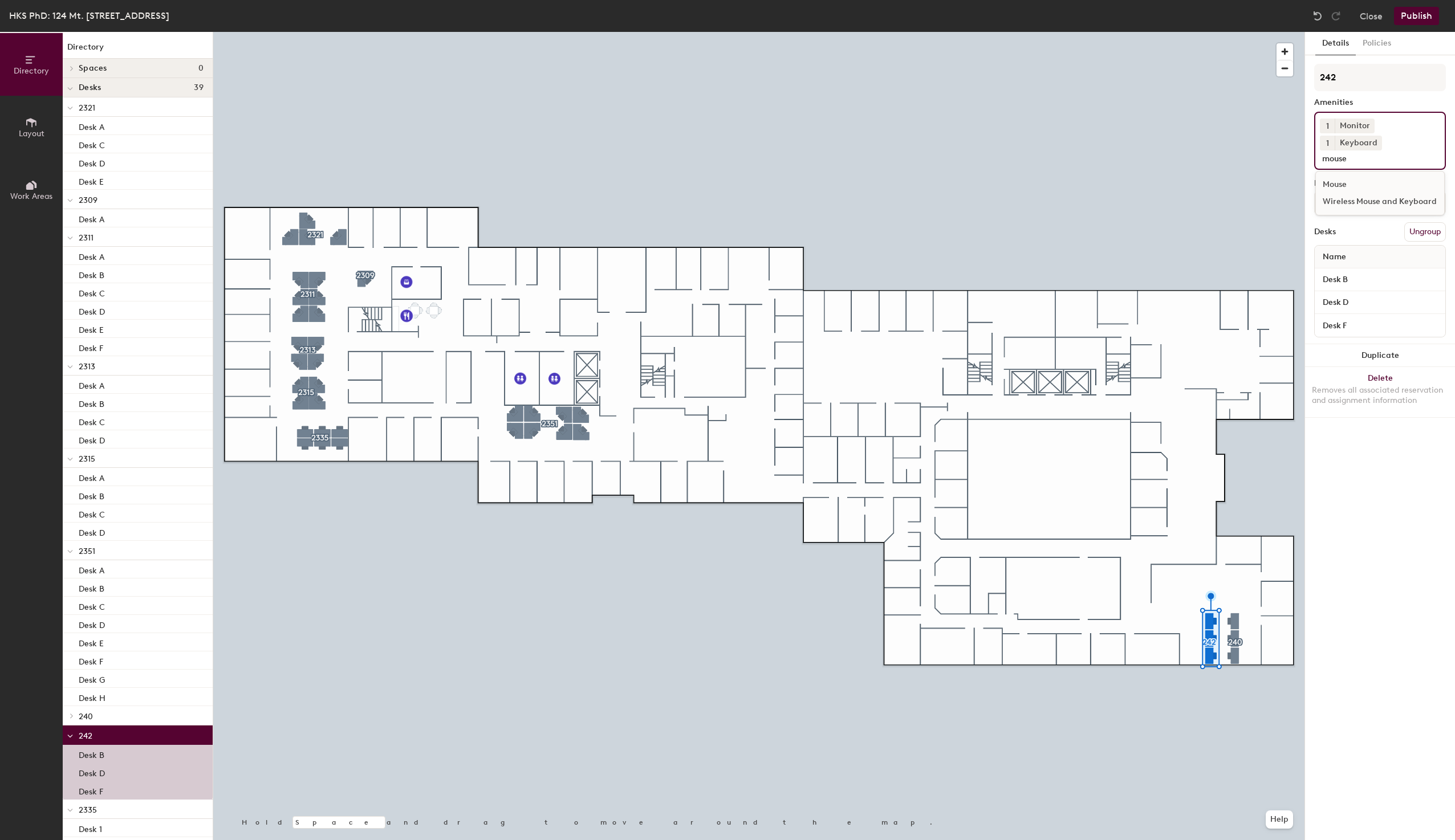
type input "mouse"
click at [1342, 176] on div "Mouse" at bounding box center [1379, 184] width 128 height 17
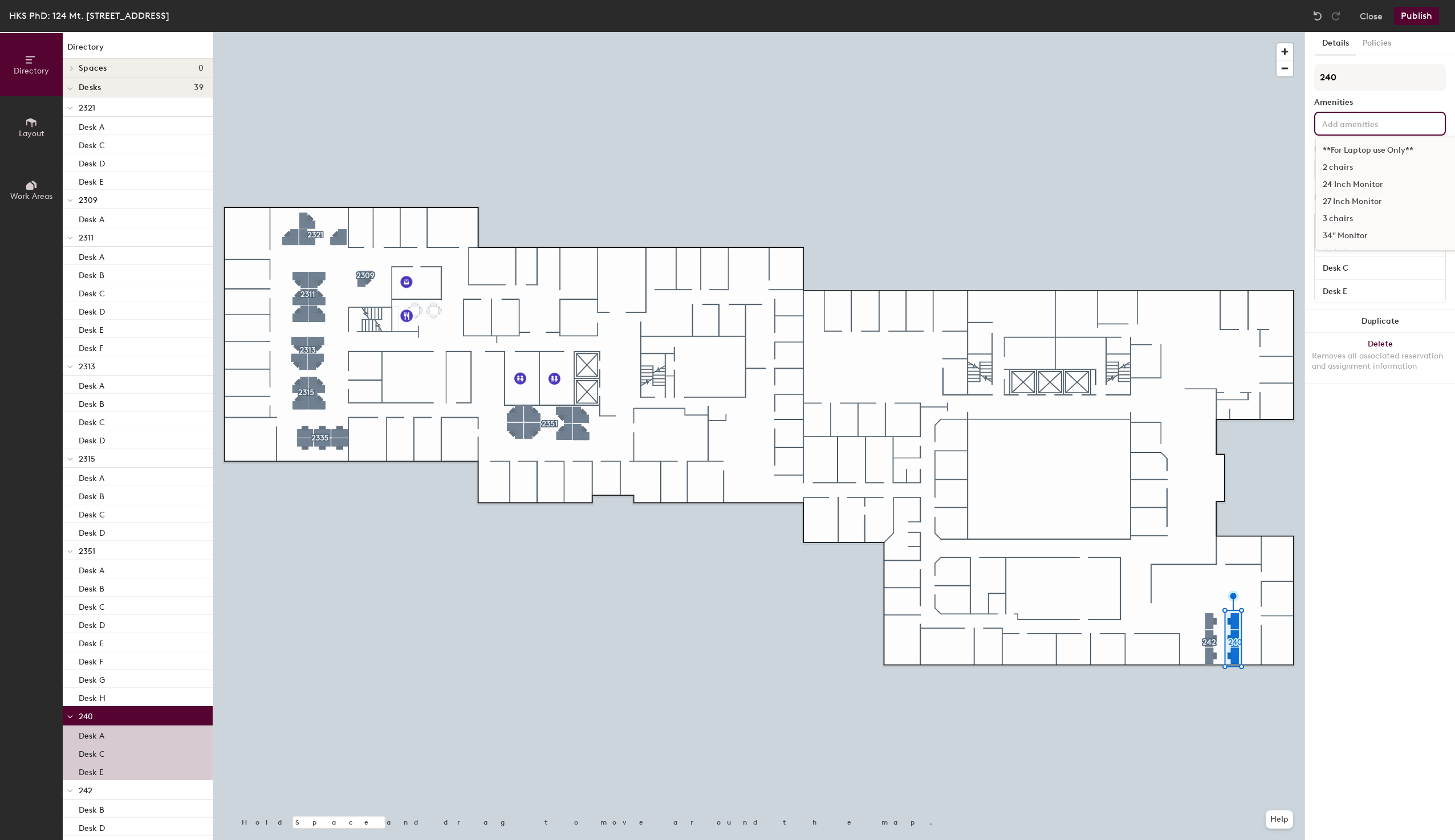
click at [1334, 129] on input at bounding box center [1371, 123] width 103 height 14
type input "Monitor"
click at [1346, 219] on div "Monitor" at bounding box center [1389, 220] width 147 height 17
type input "keyboard"
click at [1337, 183] on div "Keyboard" at bounding box center [1379, 184] width 128 height 17
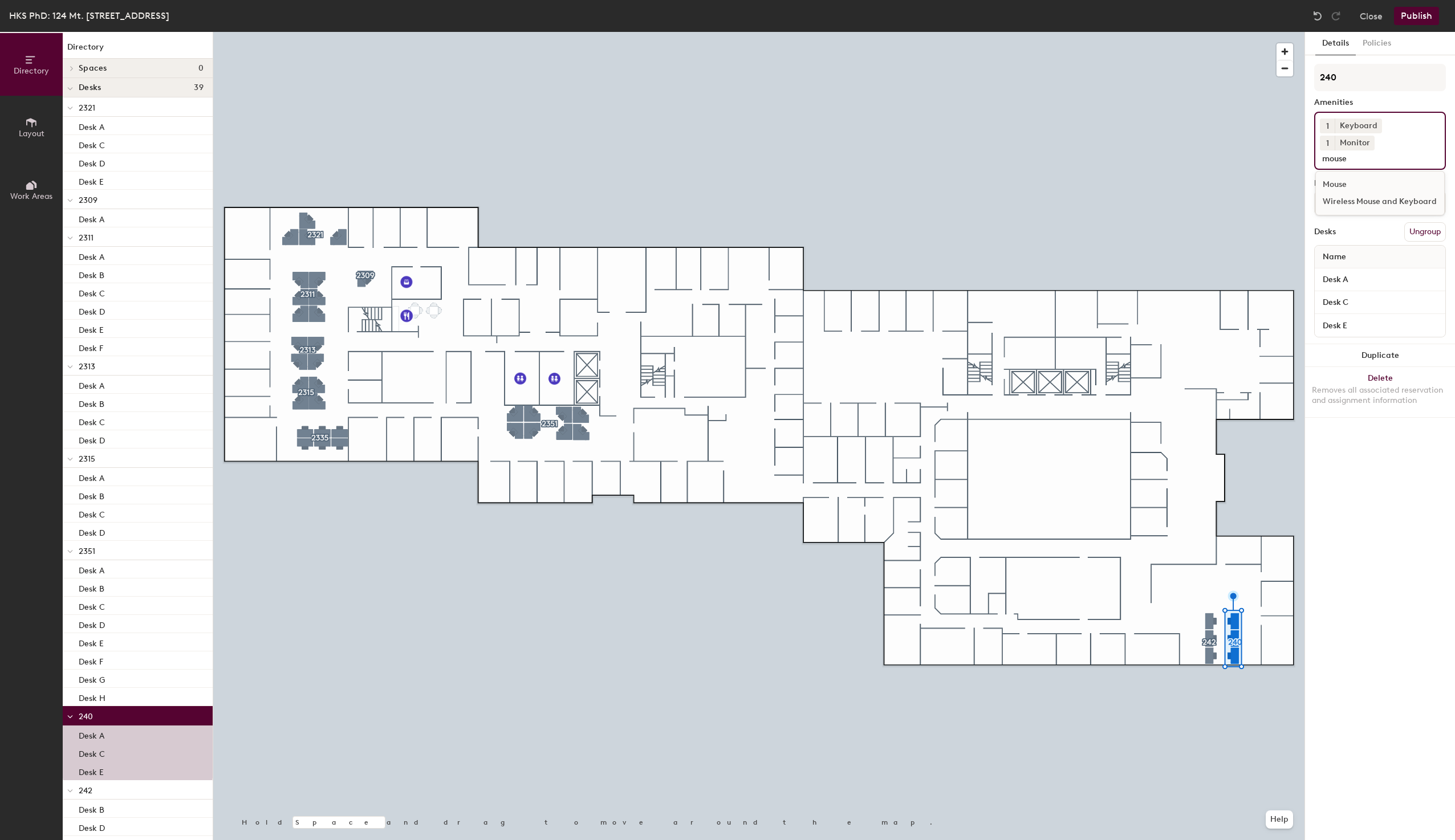
type input "mouse"
click at [1337, 176] on div "Mouse" at bounding box center [1379, 184] width 128 height 17
click at [1398, 612] on div "Details Policies 240 Amenities 1 Mouse 1 Keyboard 1 Monitor **For Laptop use On…" at bounding box center [1379, 436] width 150 height 808
click at [1425, 14] on button "Publish" at bounding box center [1416, 16] width 45 height 18
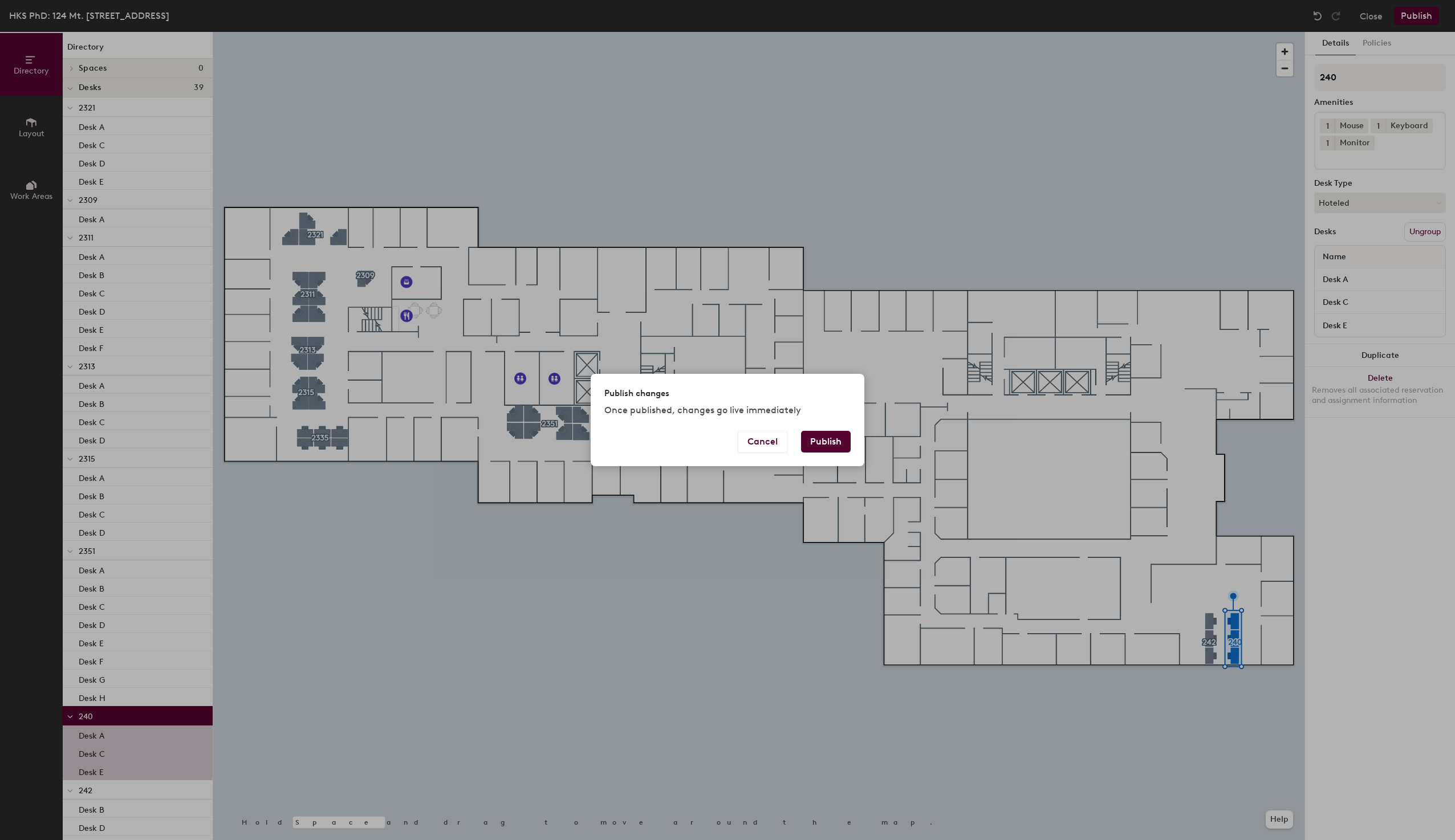
click at [821, 438] on button "Publish" at bounding box center [826, 442] width 50 height 22
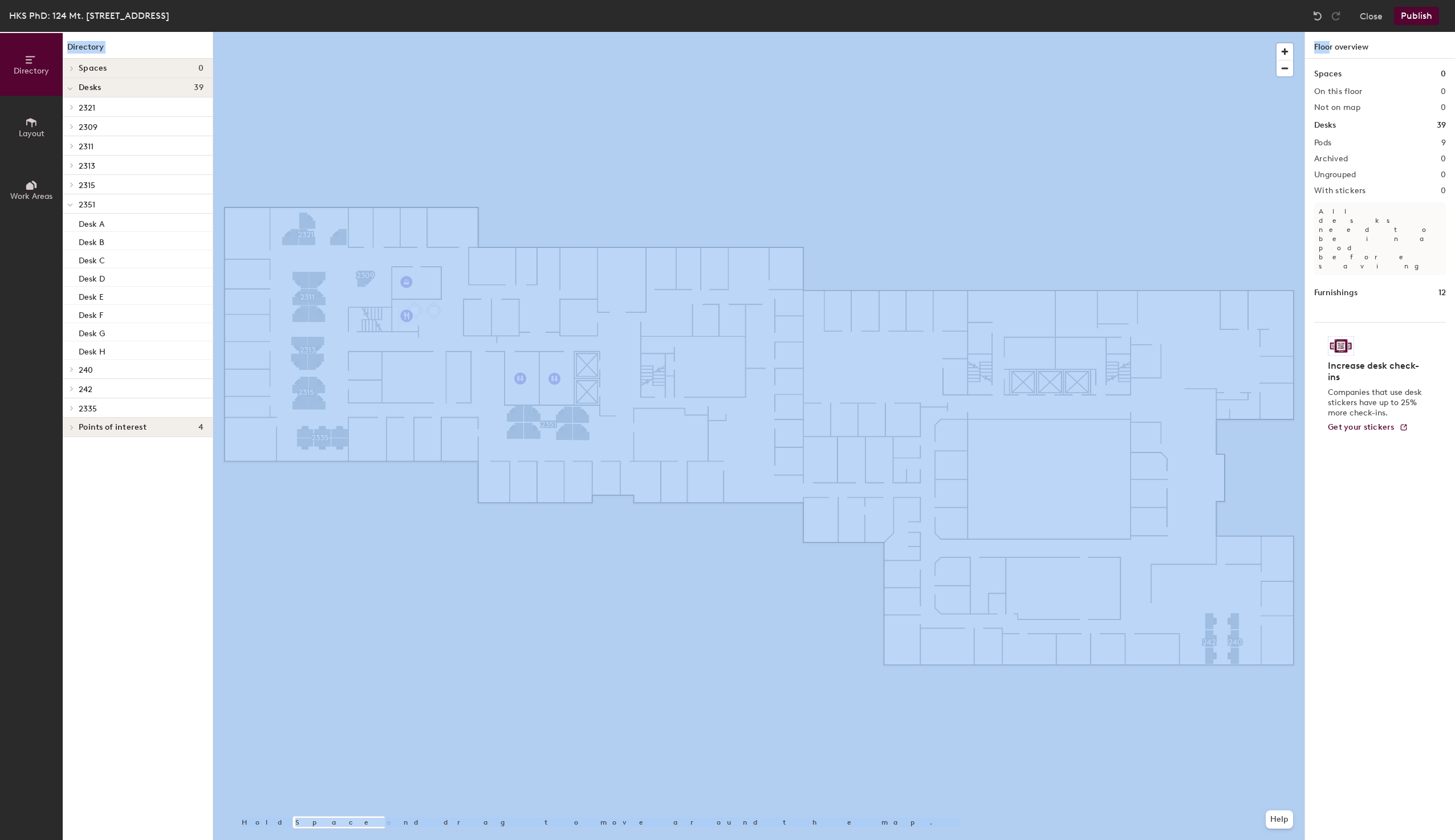
drag, startPoint x: 1367, startPoint y: 41, endPoint x: 1403, endPoint y: 24, distance: 39.8
click at [1403, 24] on div "HKS PhD: 124 Mt. [STREET_ADDRESS] Close Publish Directory Layout Work Areas Dir…" at bounding box center [727, 420] width 1455 height 840
click at [1423, 17] on button "Publish" at bounding box center [1416, 16] width 45 height 18
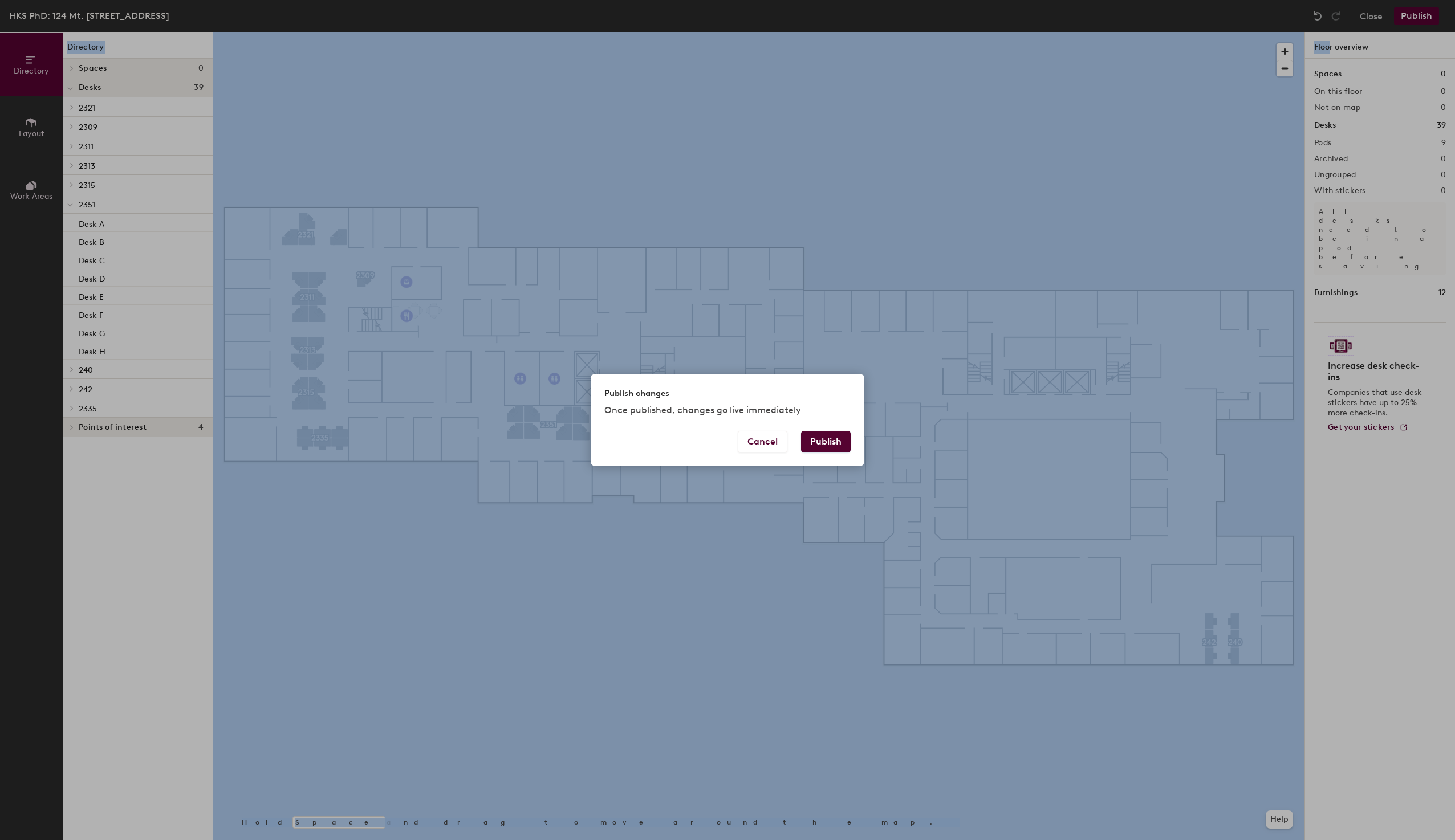
click at [824, 443] on button "Publish" at bounding box center [826, 442] width 50 height 22
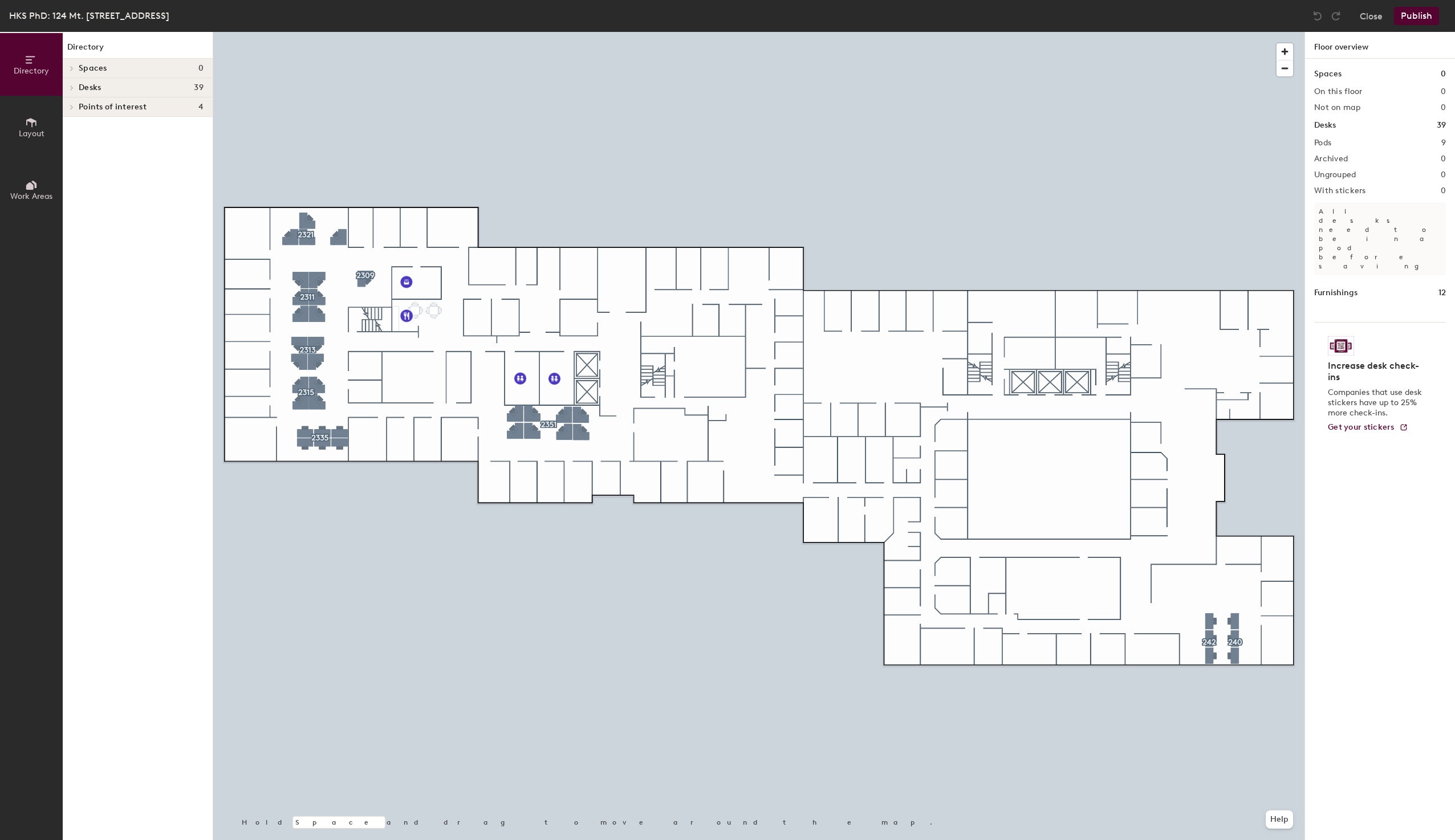
click at [1334, 287] on h1 "Furnishings" at bounding box center [1336, 293] width 43 height 13
click at [1337, 287] on h1 "Furnishings" at bounding box center [1336, 293] width 43 height 13
click at [1442, 287] on h1 "12" at bounding box center [1442, 293] width 7 height 13
click at [38, 124] on button "Layout" at bounding box center [31, 127] width 63 height 62
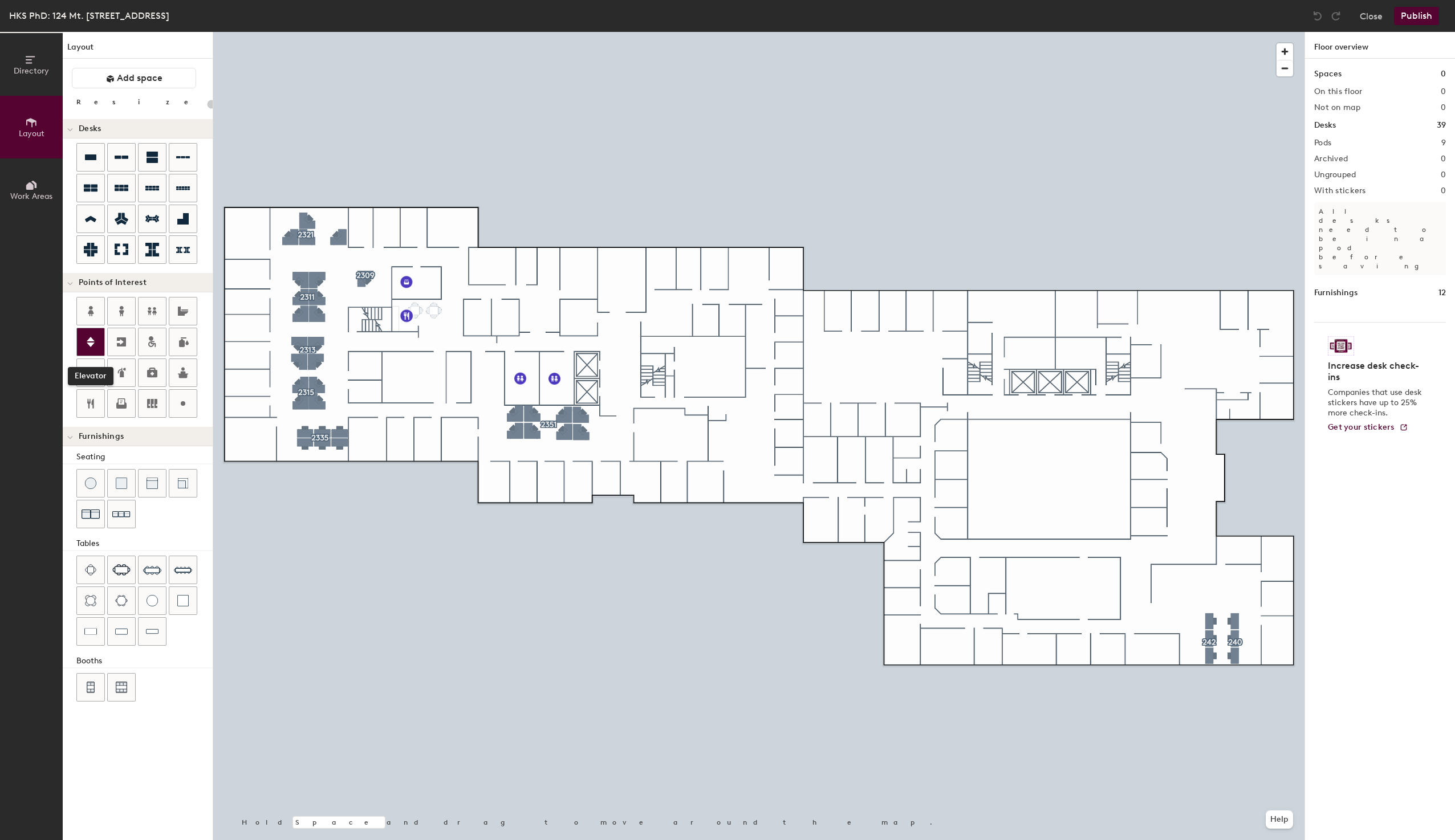
click at [93, 339] on icon at bounding box center [90, 342] width 14 height 14
click at [89, 347] on icon at bounding box center [90, 342] width 14 height 14
click at [125, 339] on icon at bounding box center [121, 342] width 9 height 9
click at [121, 345] on icon at bounding box center [121, 342] width 9 height 9
click at [85, 344] on icon at bounding box center [90, 342] width 14 height 14
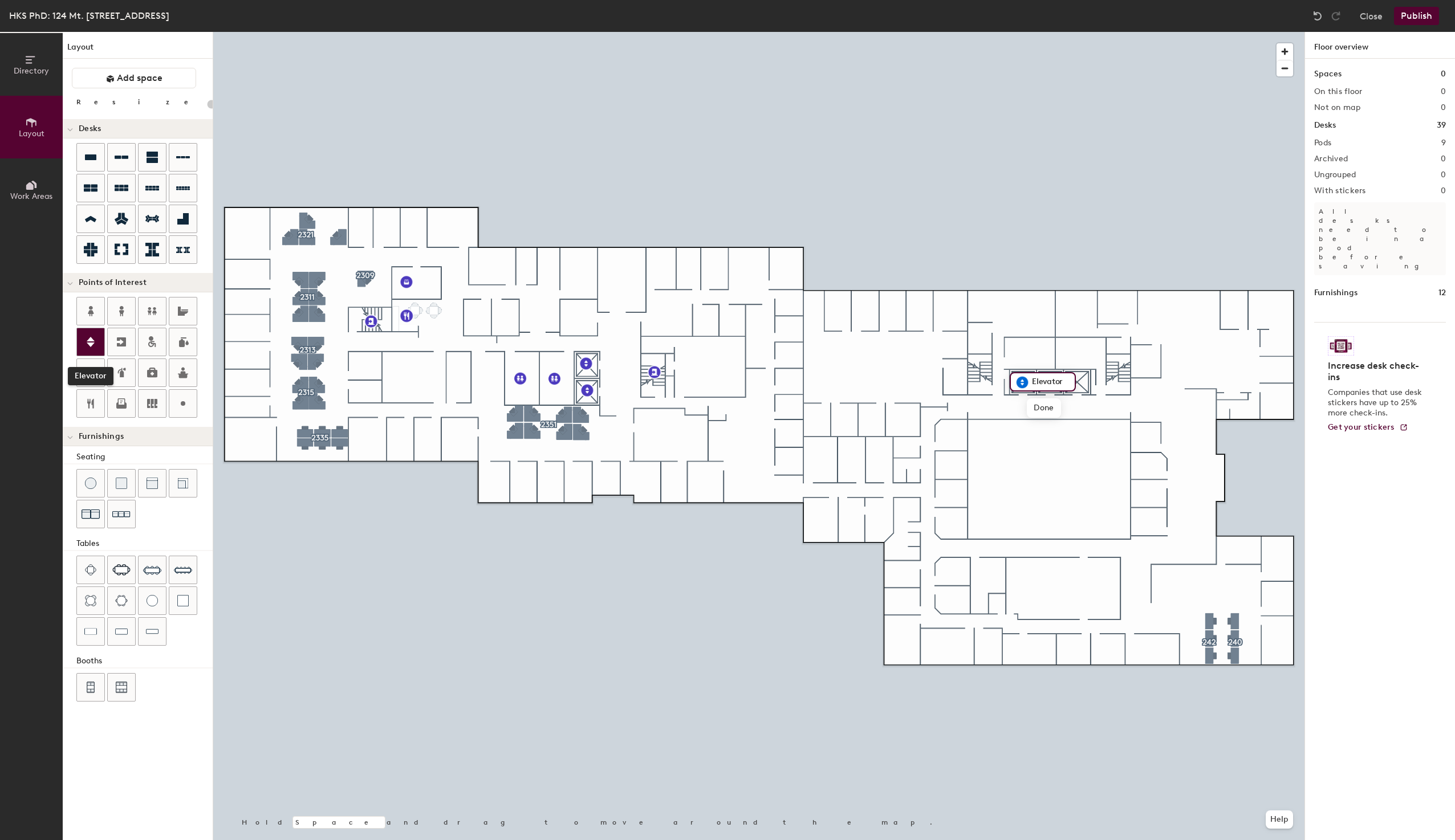
click at [87, 340] on icon at bounding box center [90, 342] width 14 height 14
click at [90, 338] on icon at bounding box center [90, 342] width 14 height 14
drag, startPoint x: 118, startPoint y: 342, endPoint x: 153, endPoint y: 343, distance: 35.0
click at [120, 341] on icon at bounding box center [121, 342] width 14 height 14
click at [89, 338] on icon at bounding box center [90, 342] width 14 height 14
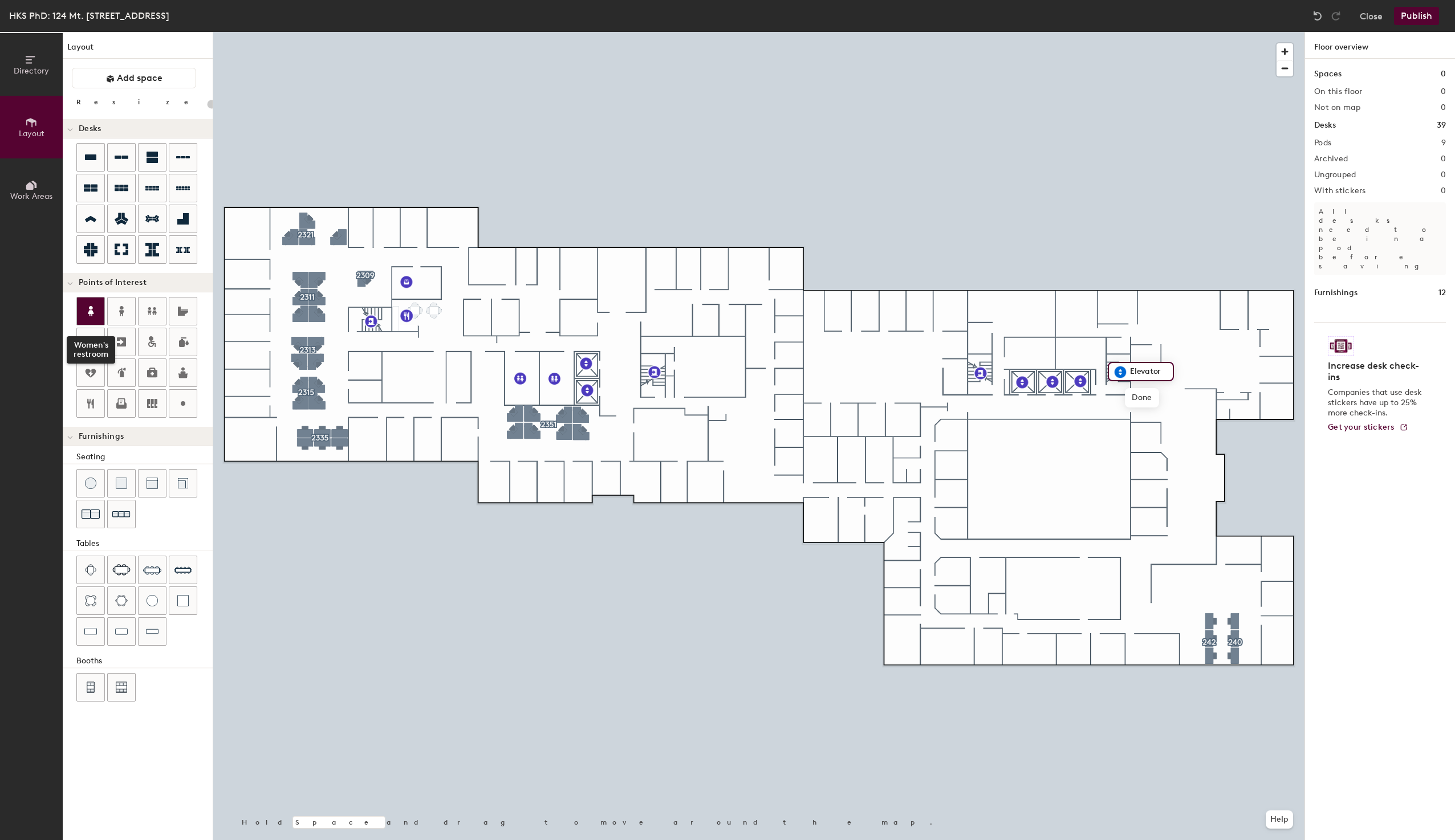
click at [92, 313] on icon at bounding box center [90, 311] width 5 height 10
drag, startPoint x: 118, startPoint y: 314, endPoint x: 176, endPoint y: 315, distance: 58.0
click at [118, 314] on icon at bounding box center [121, 311] width 14 height 14
click at [186, 401] on icon at bounding box center [183, 403] width 14 height 14
click at [578, 32] on div at bounding box center [759, 32] width 1091 height 0
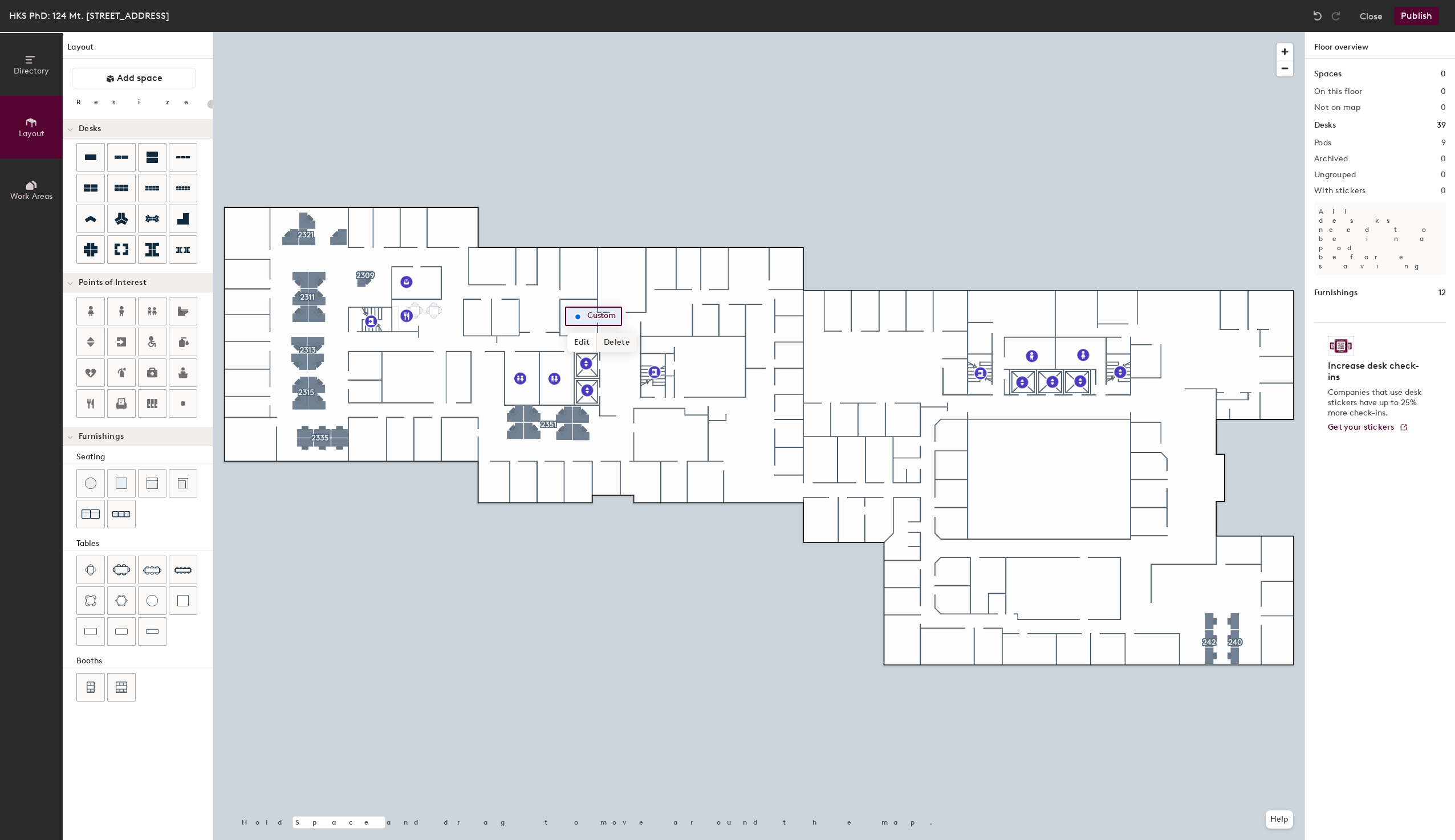
click at [613, 346] on span "Delete" at bounding box center [617, 342] width 40 height 19
click at [181, 403] on circle at bounding box center [183, 404] width 5 height 5
type input "20"
type input "Small Conference Room Bookable Via Spacebook"
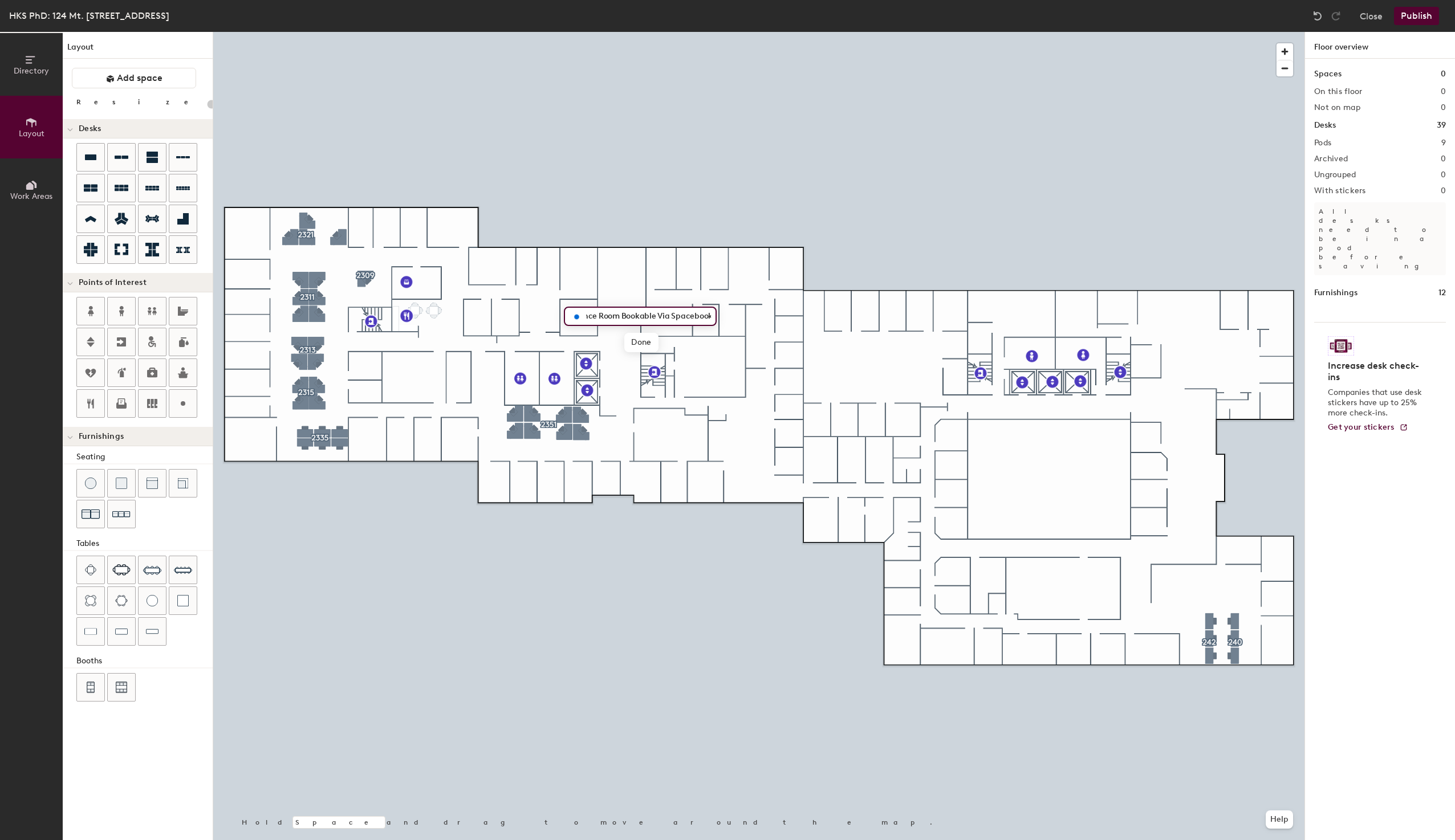
scroll to position [0, 0]
click at [182, 403] on circle at bounding box center [183, 404] width 5 height 5
type input "20"
type input "Large Conference Room Bookable Via Spacebook"
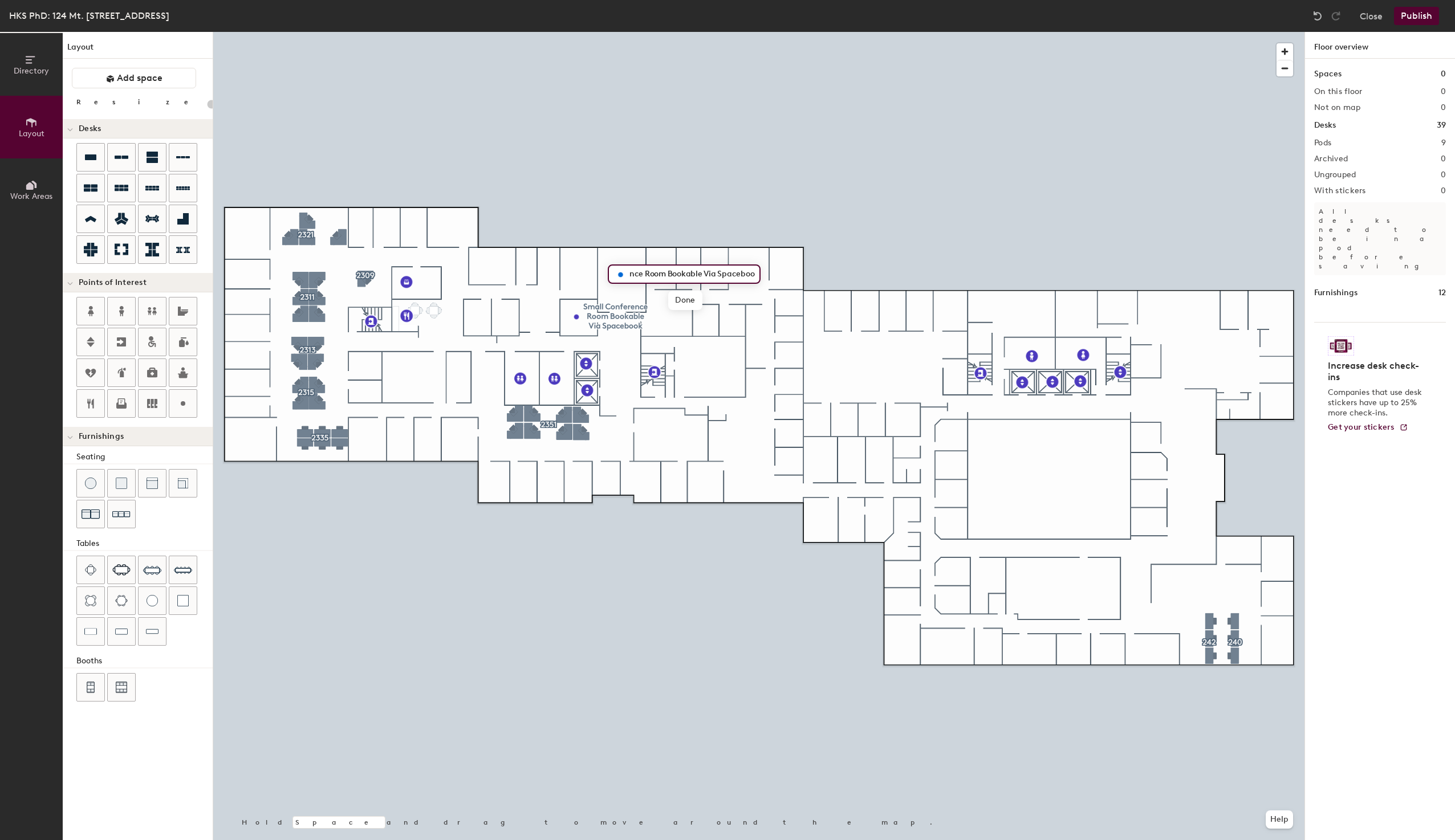
scroll to position [0, 0]
click at [619, 32] on div at bounding box center [759, 32] width 1091 height 0
click at [593, 407] on span "Delete" at bounding box center [594, 404] width 40 height 19
click at [561, 405] on span "Delete" at bounding box center [560, 404] width 40 height 19
click at [118, 311] on icon at bounding box center [121, 311] width 14 height 14
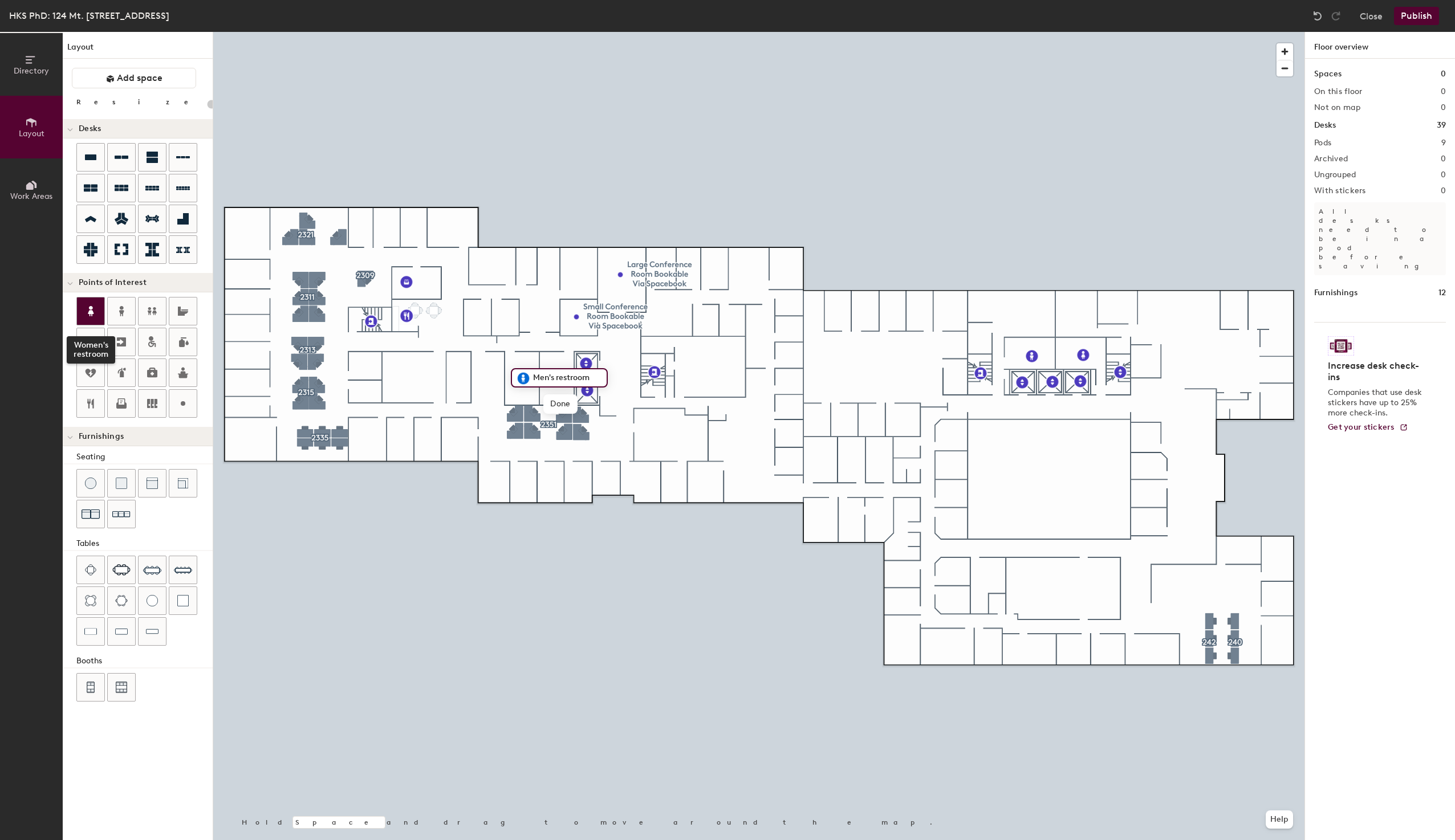
click at [93, 309] on icon at bounding box center [90, 311] width 5 height 10
click at [1149, 401] on span "Delete" at bounding box center [1159, 398] width 40 height 19
click at [120, 339] on icon at bounding box center [121, 342] width 9 height 9
click at [1144, 400] on span "Done" at bounding box center [1154, 401] width 34 height 19
click at [92, 404] on icon at bounding box center [90, 404] width 7 height 10
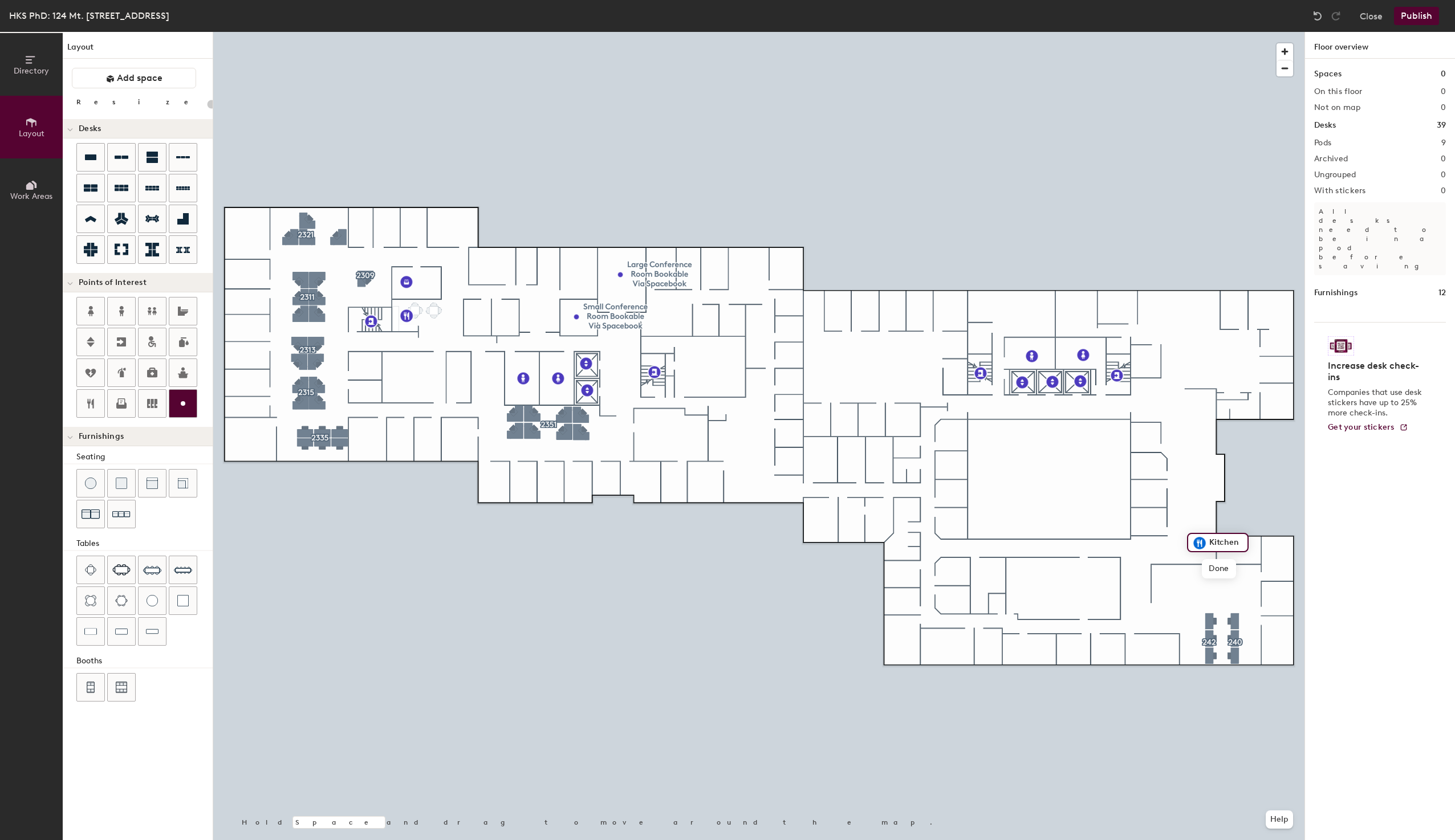
click at [1200, 543] on img at bounding box center [1200, 543] width 14 height 14
click at [1414, 20] on button "Publish" at bounding box center [1416, 16] width 45 height 18
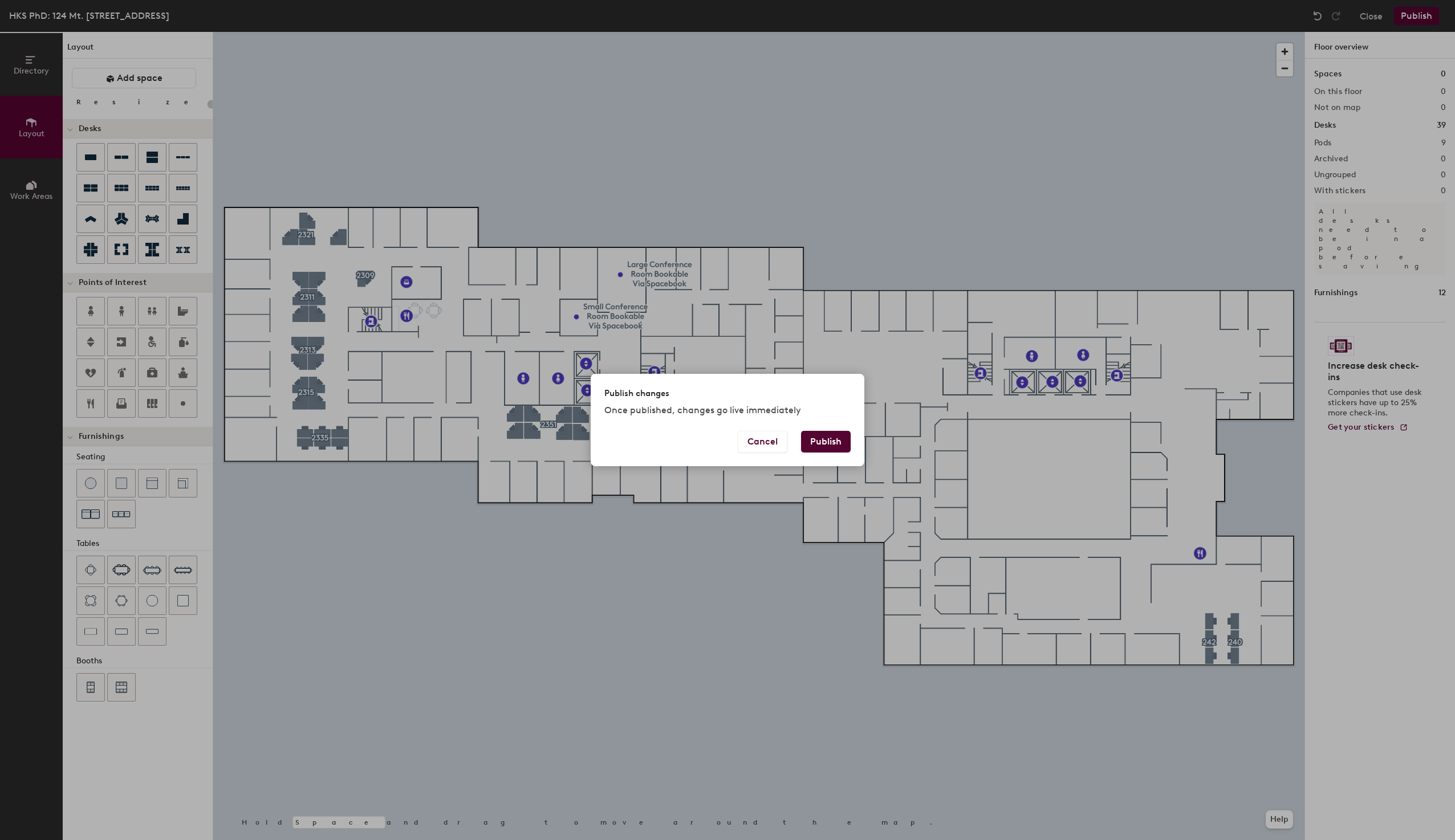
click at [823, 443] on button "Publish" at bounding box center [826, 442] width 50 height 22
type input "20"
